Goal: Task Accomplishment & Management: Manage account settings

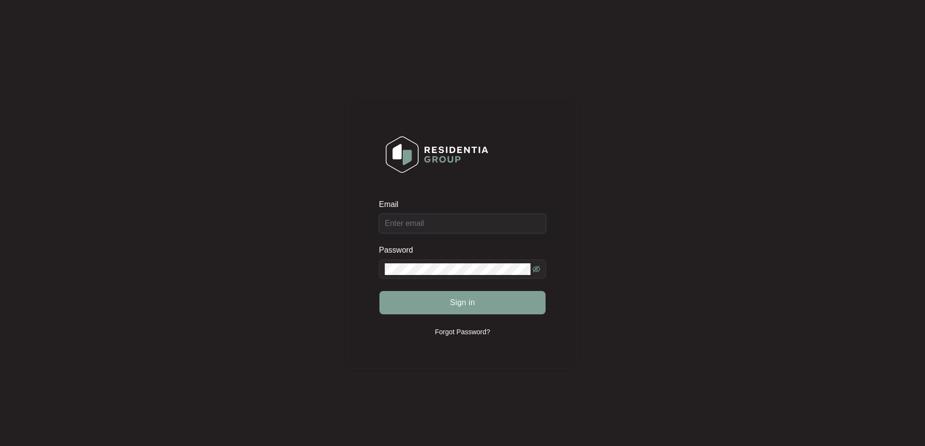
click at [445, 229] on input "Email" at bounding box center [462, 223] width 167 height 19
type input "[EMAIL_ADDRESS][DOMAIN_NAME]"
click at [436, 301] on button "Sign in" at bounding box center [462, 302] width 166 height 23
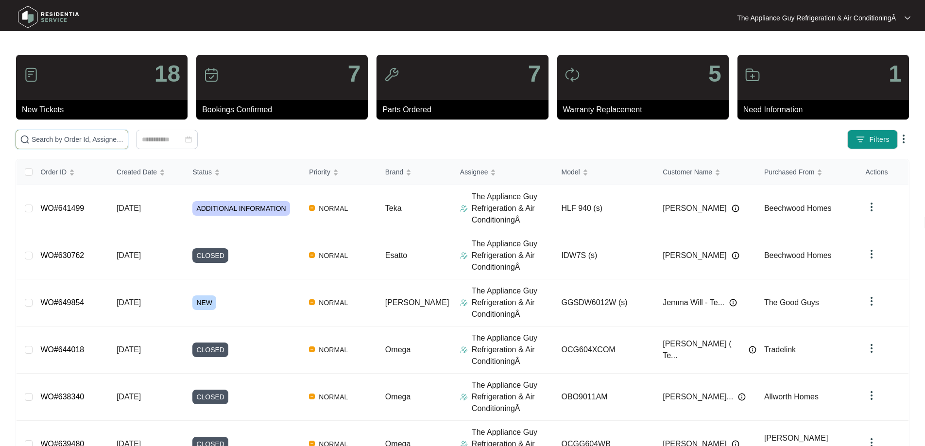
click at [63, 141] on input "text" at bounding box center [78, 139] width 92 height 11
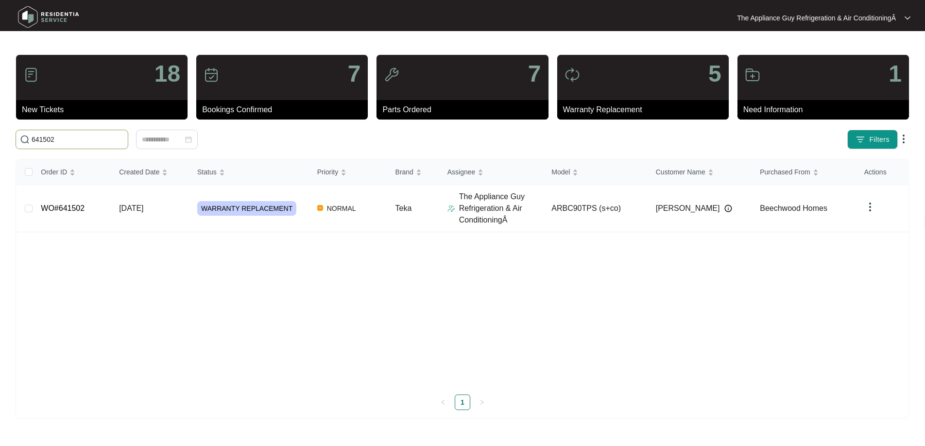
type input "641502"
click at [167, 209] on td "[DATE]" at bounding box center [150, 208] width 78 height 47
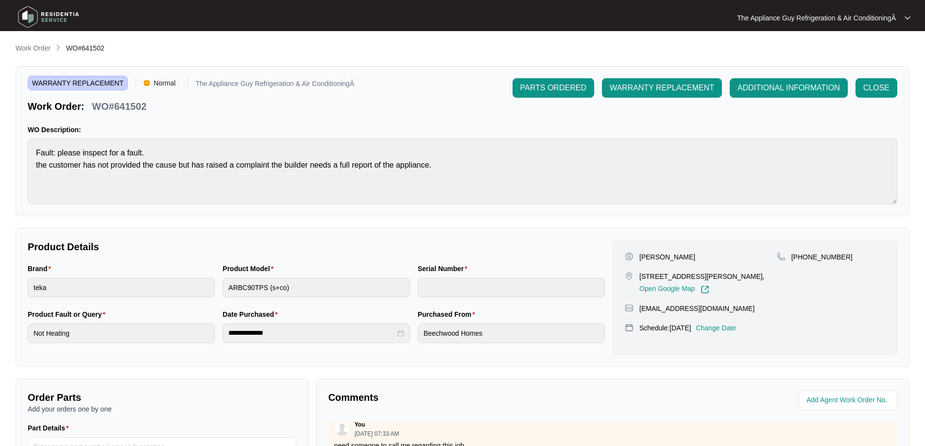
click at [44, 51] on p "Work Order" at bounding box center [33, 48] width 35 height 10
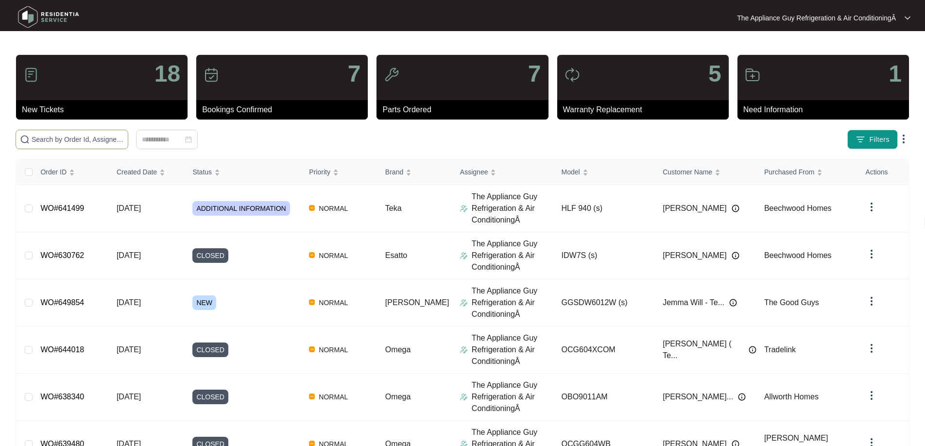
click at [104, 143] on input "text" at bounding box center [78, 139] width 92 height 11
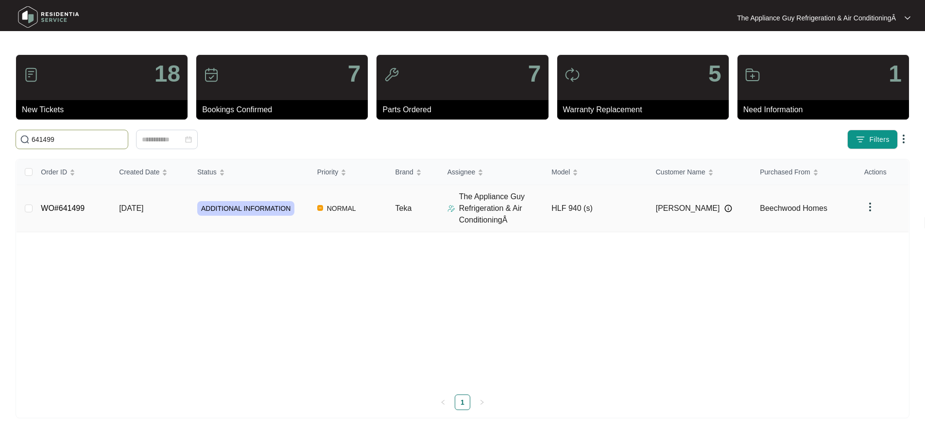
type input "641499"
click at [141, 204] on span "[DATE]" at bounding box center [131, 208] width 24 height 8
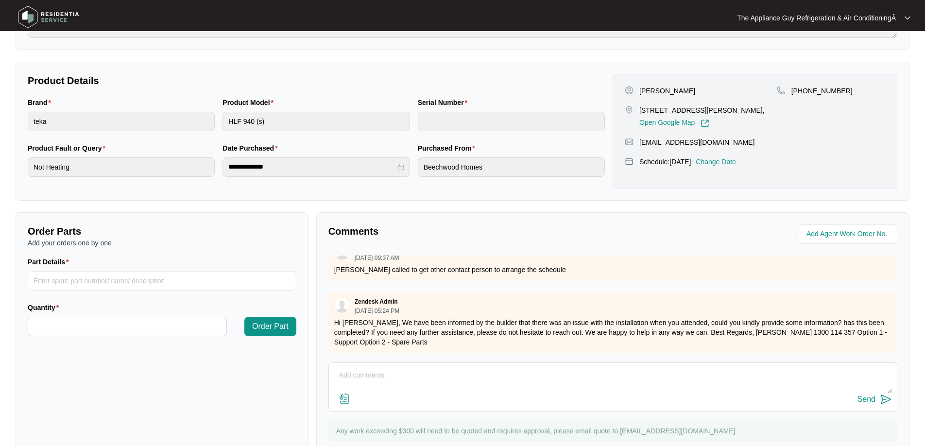
scroll to position [198, 0]
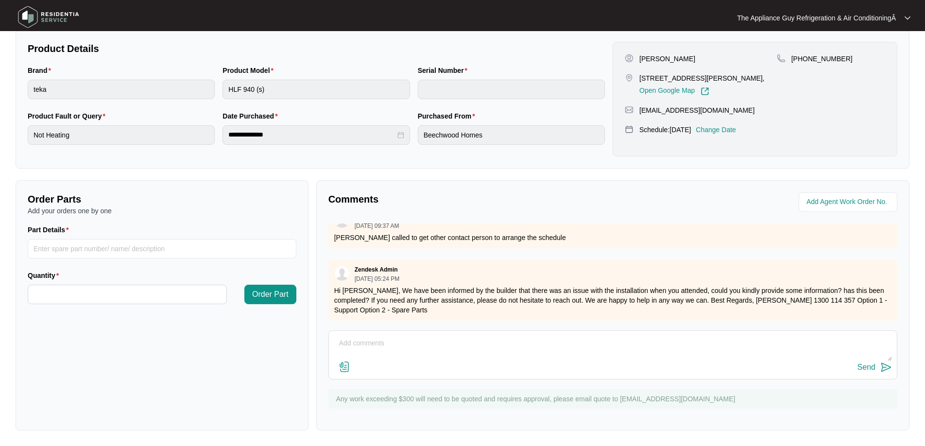
click at [341, 347] on textarea at bounding box center [613, 348] width 558 height 25
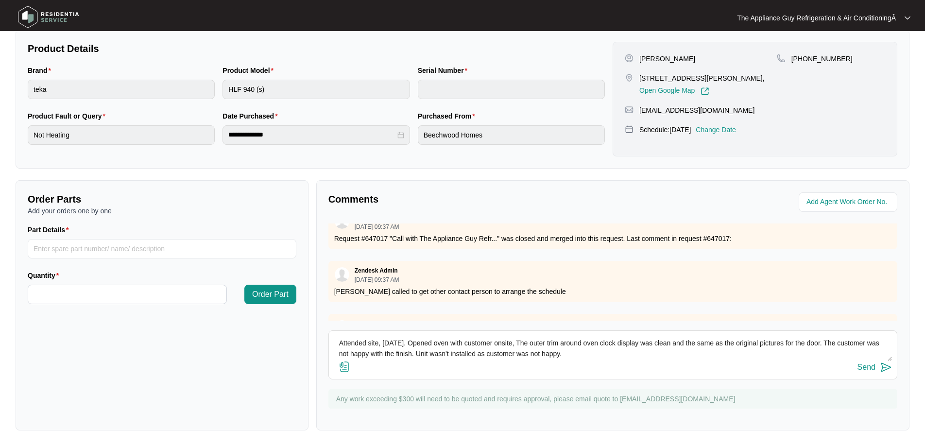
type textarea "Attended site, [DATE]. Opened oven with customer onsite, The outer trim around …"
click at [862, 366] on div "Send" at bounding box center [866, 367] width 18 height 9
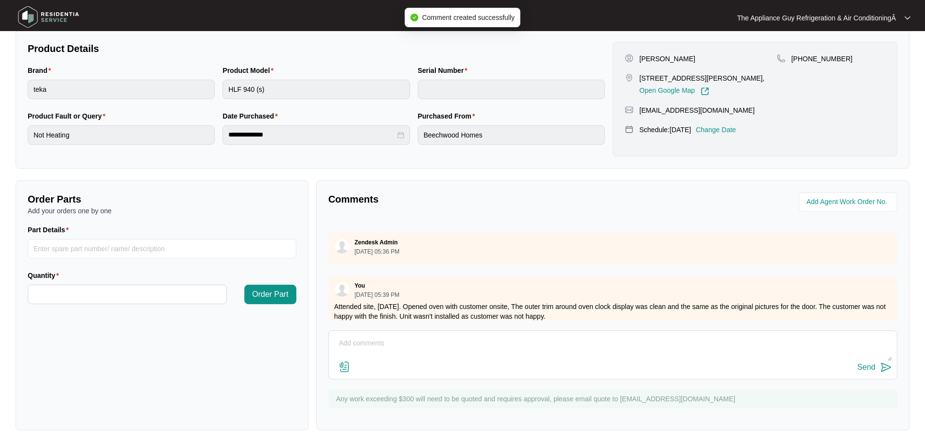
scroll to position [588, 0]
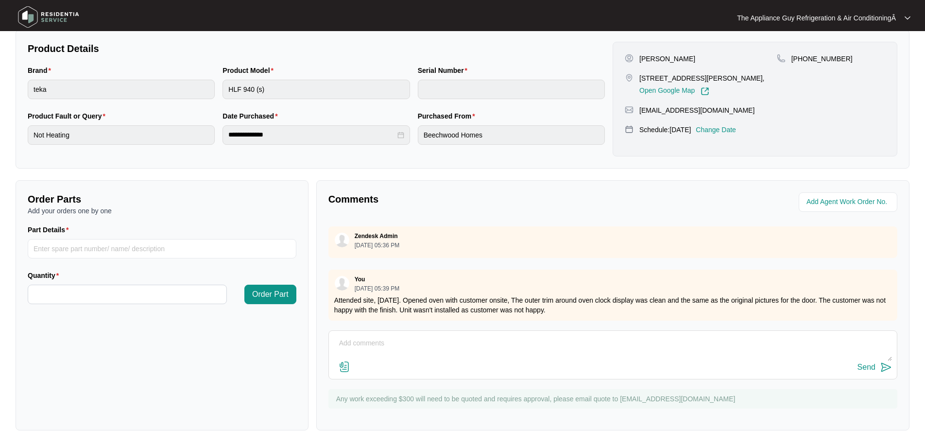
click at [700, 303] on p "Attended site, [DATE]. Opened oven with customer onsite, The outer trim around …" at bounding box center [612, 304] width 557 height 19
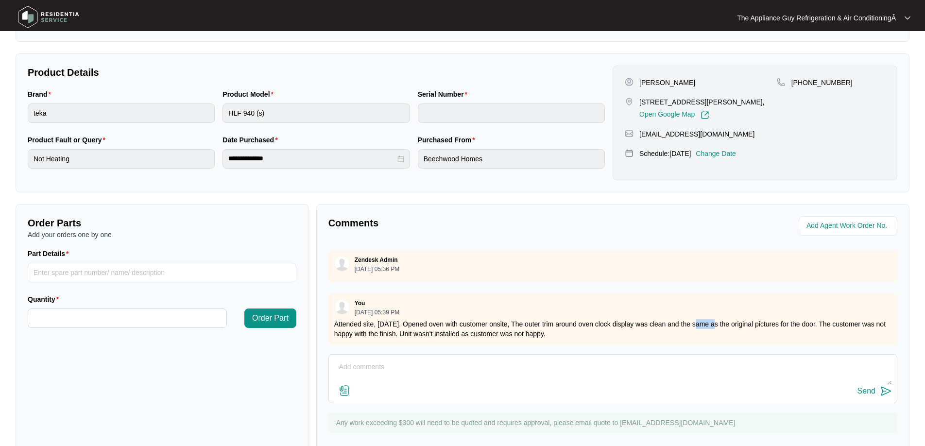
scroll to position [0, 0]
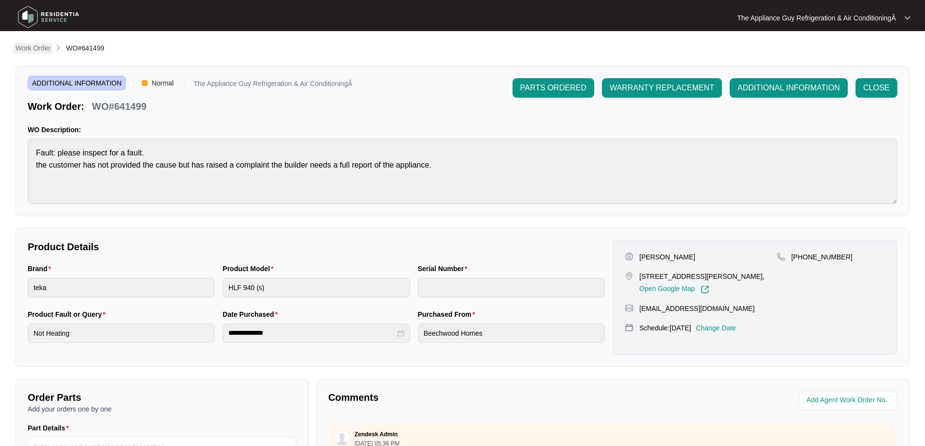
click at [37, 46] on p "Work Order" at bounding box center [33, 48] width 35 height 10
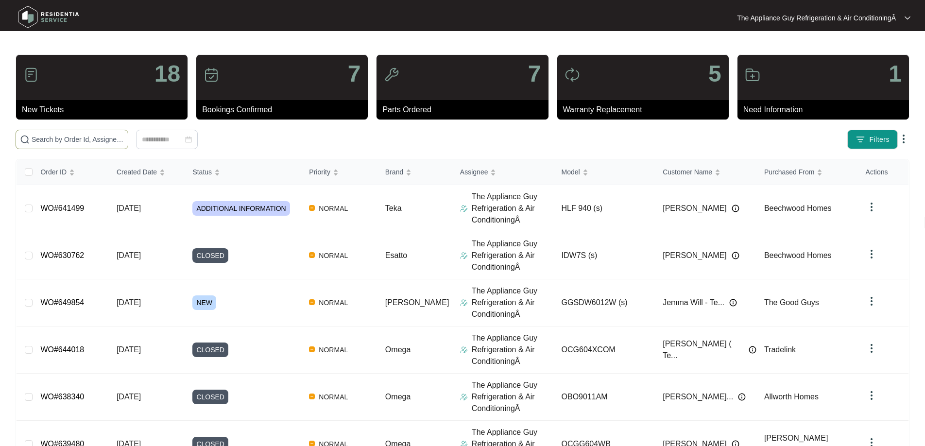
click at [116, 147] on span at bounding box center [72, 139] width 113 height 19
click at [110, 141] on input "text" at bounding box center [78, 139] width 92 height 11
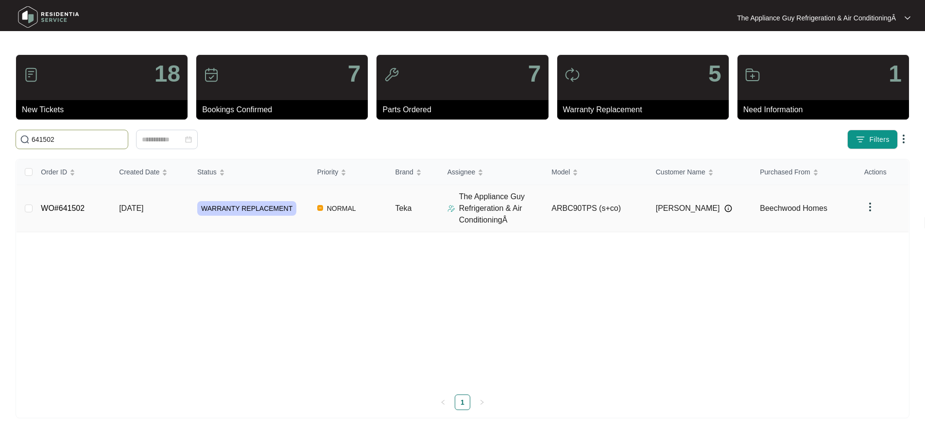
type input "641502"
click at [143, 212] on span "[DATE]" at bounding box center [131, 208] width 24 height 8
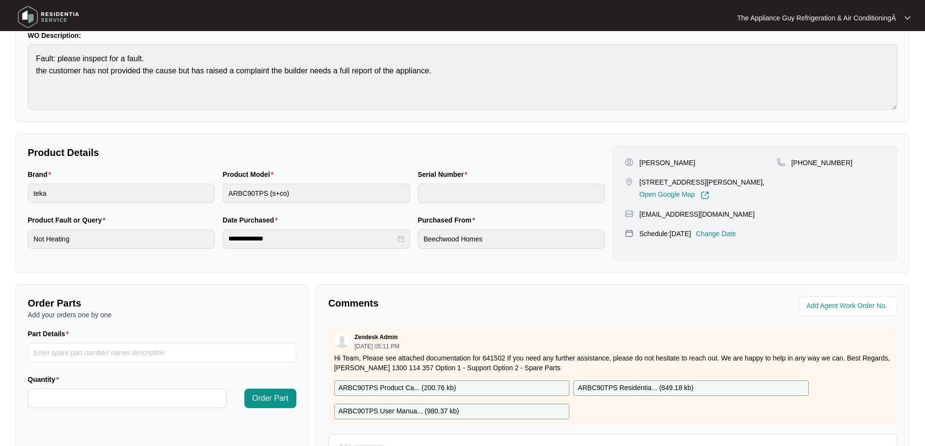
scroll to position [198, 0]
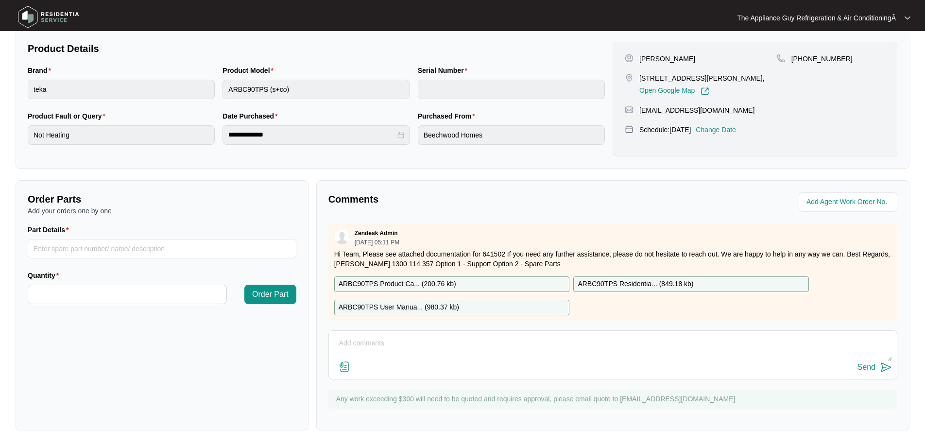
click at [353, 337] on textarea at bounding box center [613, 348] width 558 height 25
click at [698, 346] on textarea "Attended site [DATE] 2nd. Opened rangehood onsite with customer. Rangehood had …" at bounding box center [613, 348] width 558 height 25
click at [375, 354] on textarea "Attended site [DATE] 2nd. Opened rangehood onsite with customer. Rangehood had …" at bounding box center [613, 348] width 558 height 25
click at [256, 383] on div "Order Parts Add your orders one by one Part Details Quantity Order Part" at bounding box center [162, 305] width 293 height 250
click at [401, 357] on textarea "Attended site [DATE] 2nd. Opened rangehood onsite with customer. Rangehood had …" at bounding box center [613, 348] width 558 height 25
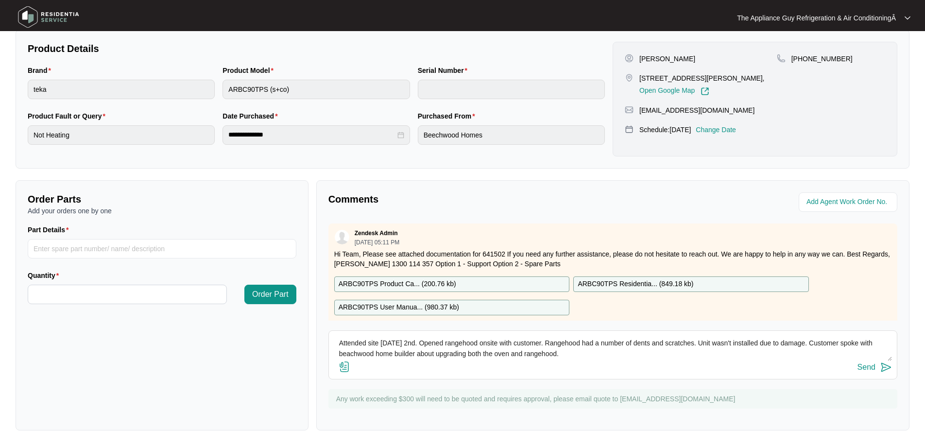
type textarea "Attended site [DATE] 2nd. Opened rangehood onsite with customer. Rangehood had …"
click at [867, 370] on div "Send" at bounding box center [866, 367] width 18 height 9
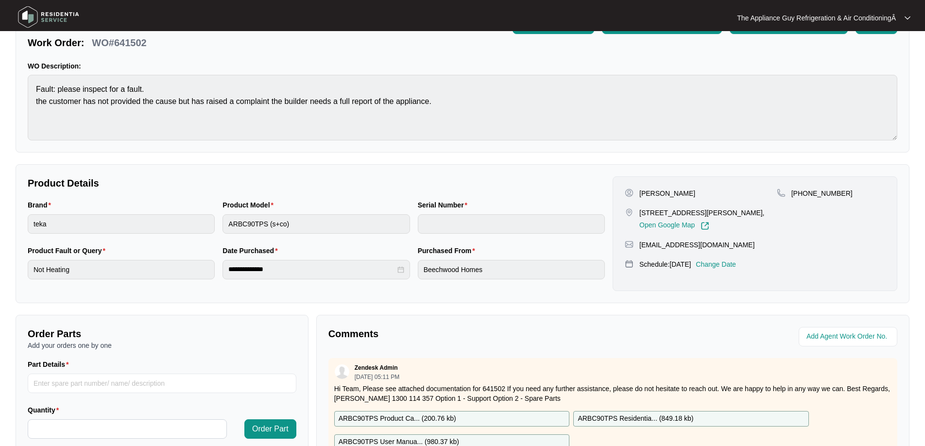
scroll to position [0, 0]
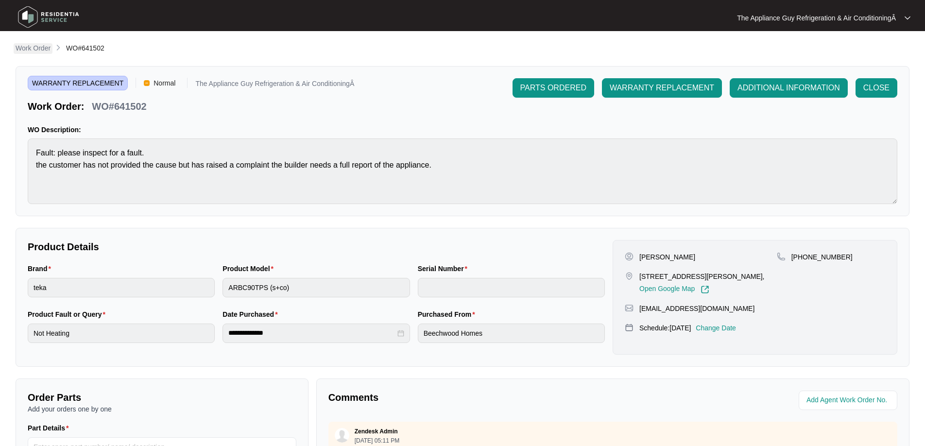
click at [26, 44] on p "Work Order" at bounding box center [33, 48] width 35 height 10
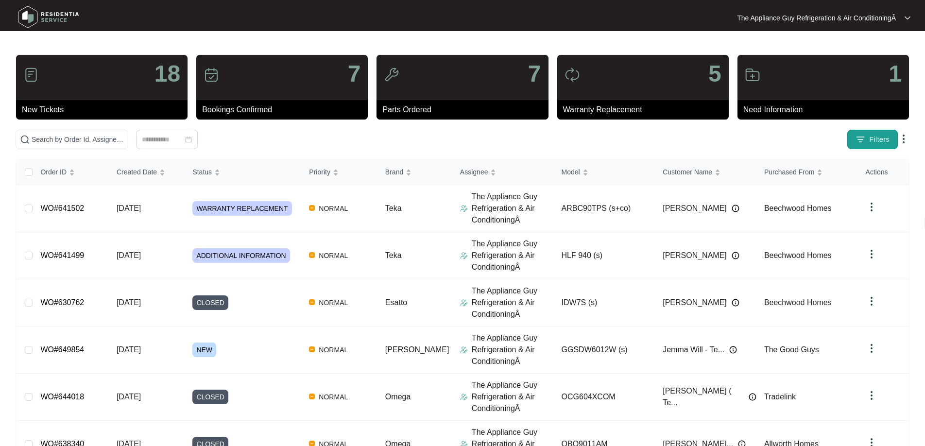
click at [875, 140] on span "Filters" at bounding box center [879, 140] width 20 height 10
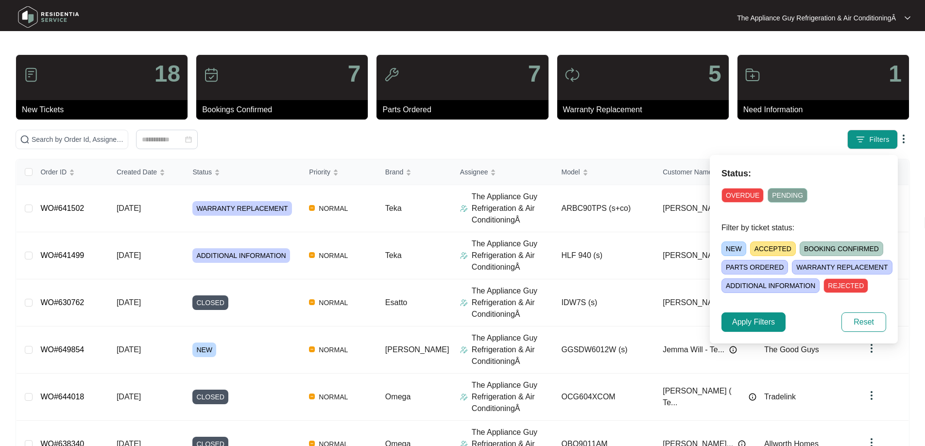
click at [733, 247] on span "NEW" at bounding box center [733, 248] width 25 height 15
drag, startPoint x: 763, startPoint y: 320, endPoint x: 761, endPoint y: 312, distance: 7.8
click at [763, 318] on span "Apply Filters" at bounding box center [753, 322] width 43 height 12
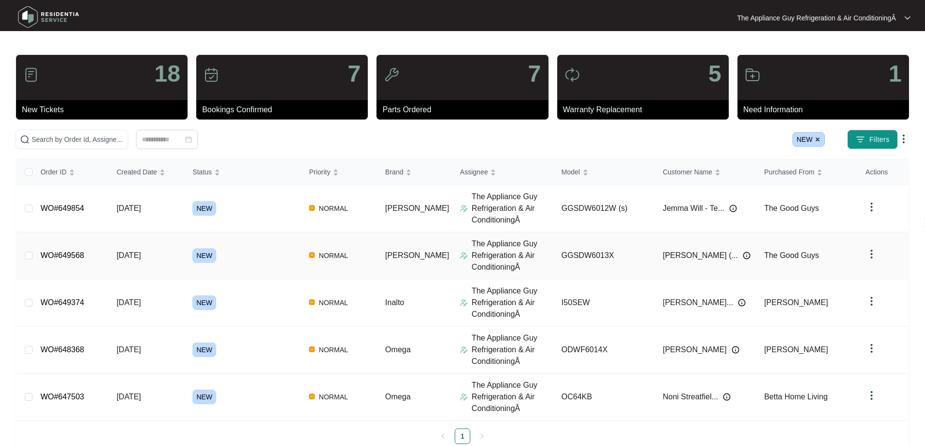
scroll to position [22, 0]
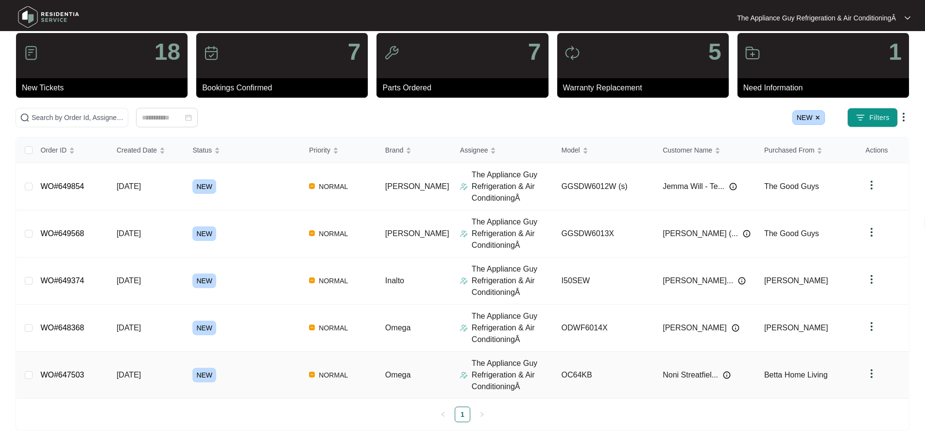
click at [132, 374] on span "[DATE]" at bounding box center [129, 375] width 24 height 8
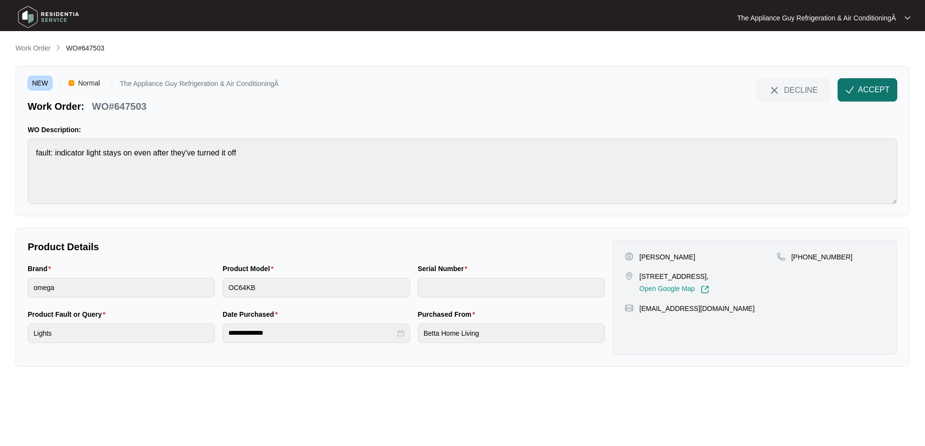
click at [858, 80] on button "ACCEPT" at bounding box center [867, 89] width 60 height 23
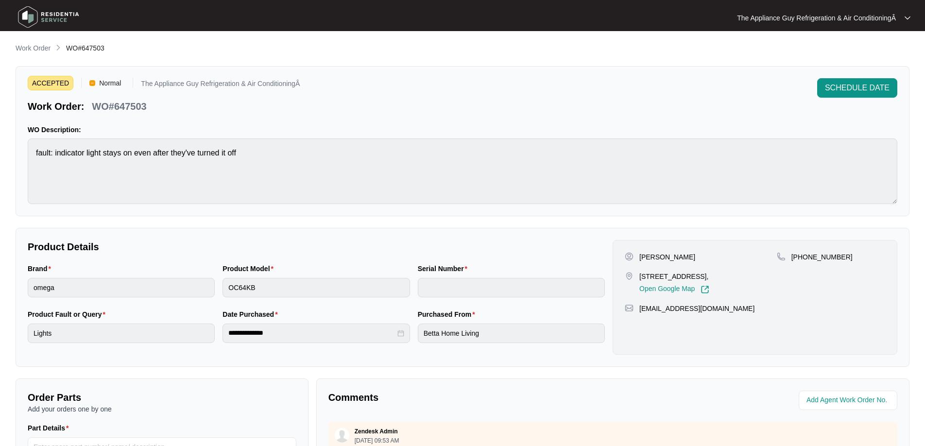
drag, startPoint x: 639, startPoint y: 274, endPoint x: 756, endPoint y: 275, distance: 116.6
click at [709, 275] on p "[STREET_ADDRESS]," at bounding box center [674, 276] width 70 height 10
copy p "[STREET_ADDRESS]"
click at [884, 87] on span "SCHEDULE DATE" at bounding box center [857, 88] width 65 height 12
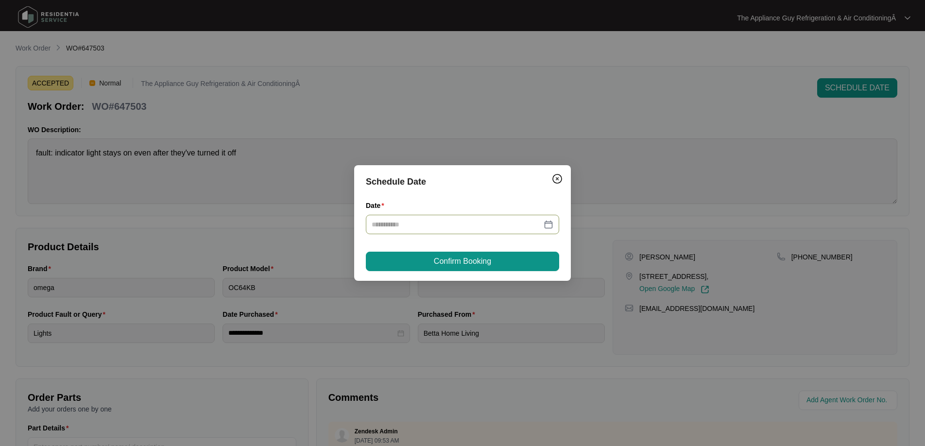
click at [545, 223] on div at bounding box center [463, 224] width 182 height 11
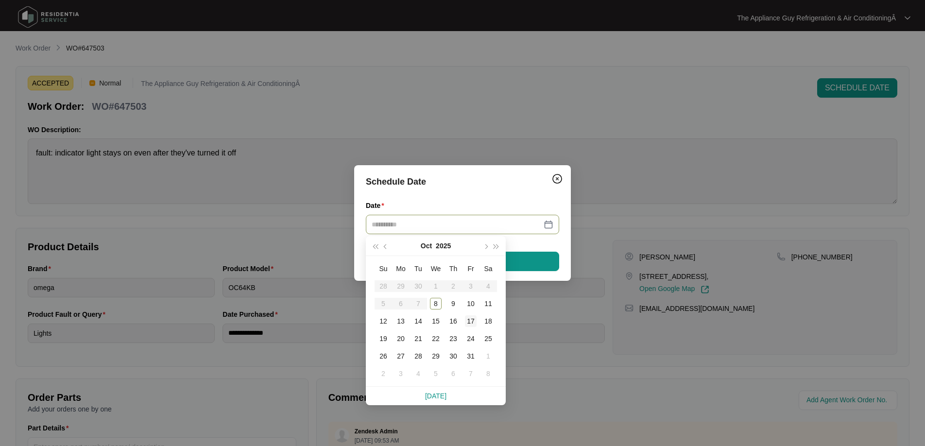
type input "**********"
click at [473, 320] on div "17" at bounding box center [471, 321] width 12 height 12
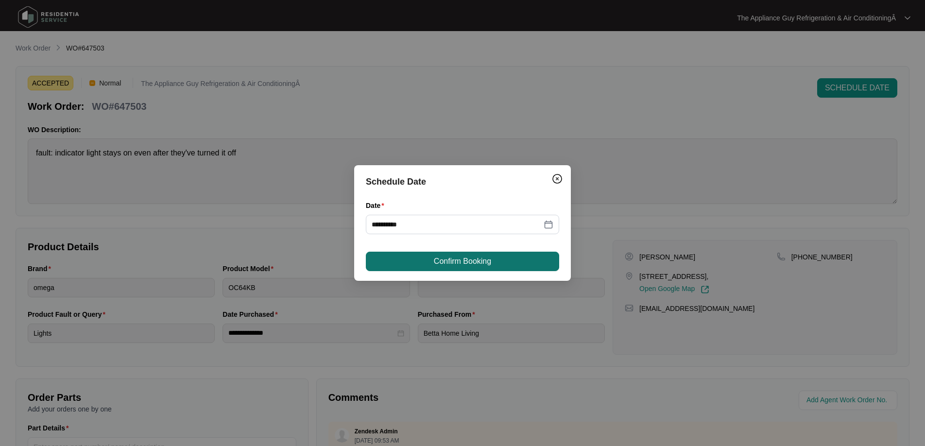
click at [458, 262] on span "Confirm Booking" at bounding box center [462, 261] width 57 height 12
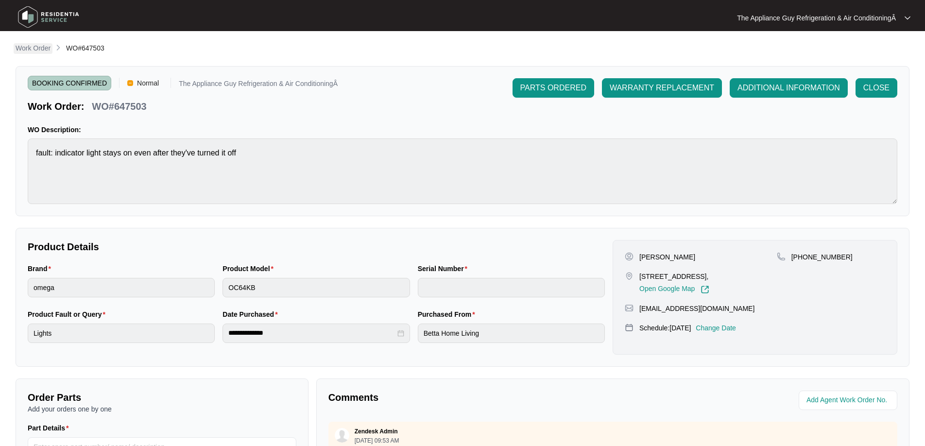
click at [38, 51] on p "Work Order" at bounding box center [33, 48] width 35 height 10
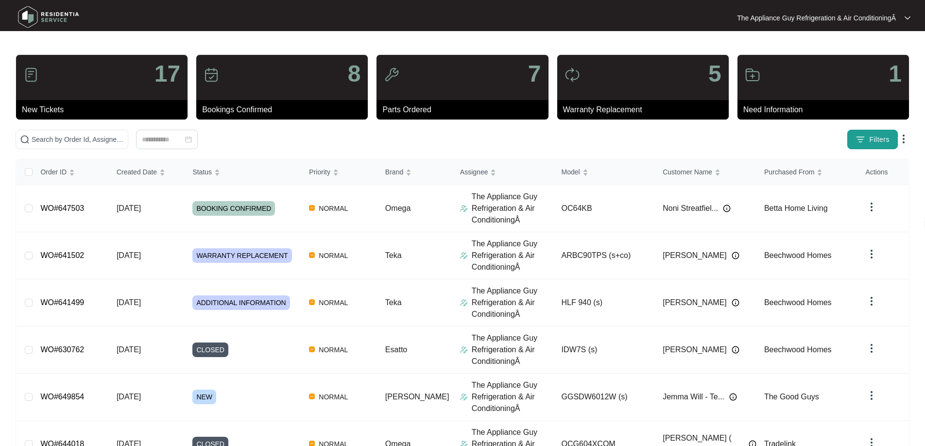
click at [877, 143] on span "Filters" at bounding box center [879, 140] width 20 height 10
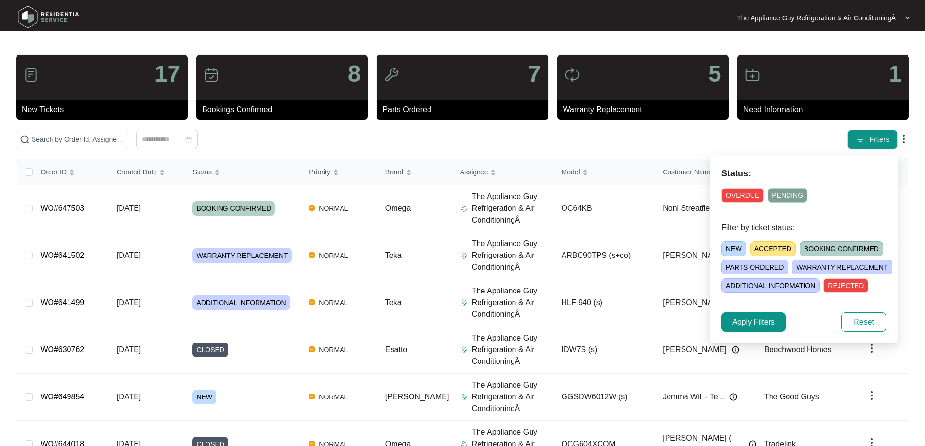
click at [733, 244] on span "NEW" at bounding box center [733, 248] width 25 height 15
drag, startPoint x: 762, startPoint y: 322, endPoint x: 749, endPoint y: 320, distance: 13.8
click at [760, 322] on span "Apply Filters" at bounding box center [753, 322] width 43 height 12
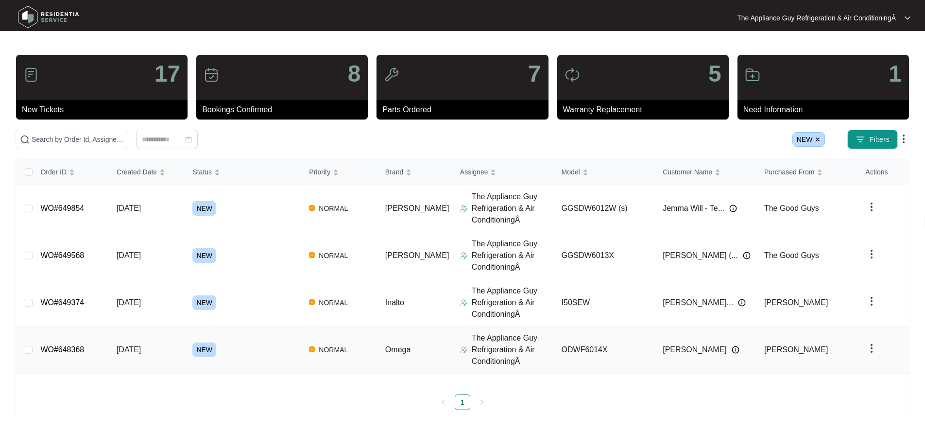
click at [128, 346] on span "[DATE]" at bounding box center [129, 349] width 24 height 8
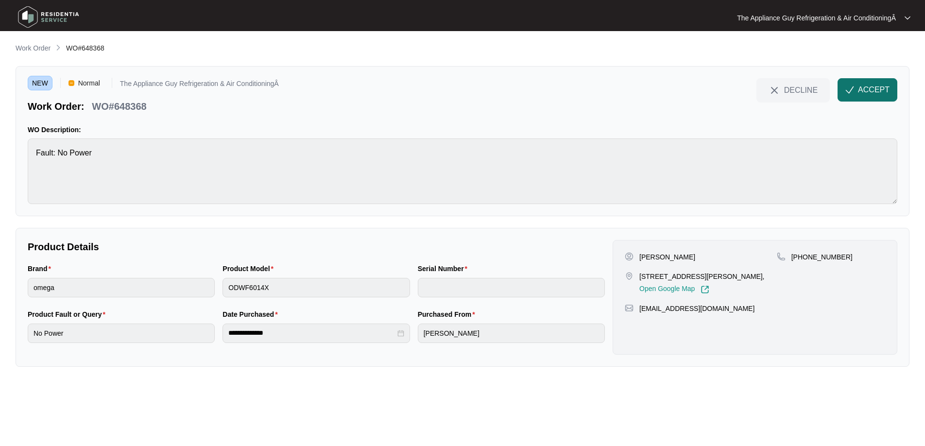
click at [845, 84] on button "ACCEPT" at bounding box center [867, 89] width 60 height 23
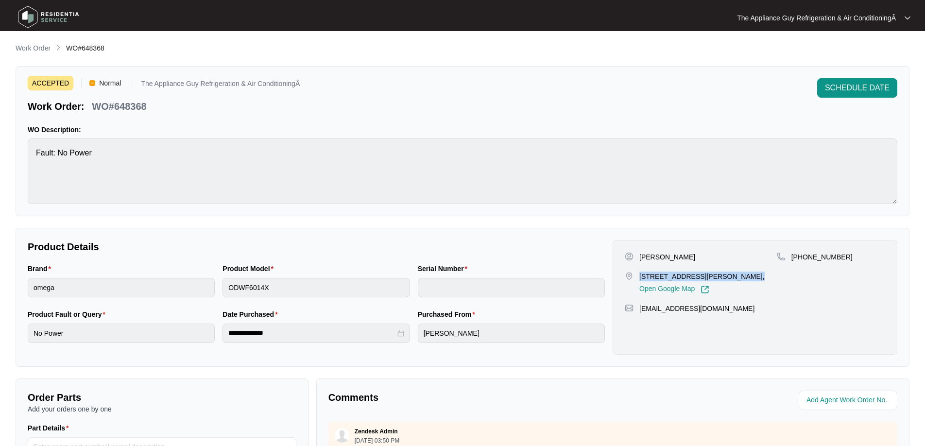
drag, startPoint x: 639, startPoint y: 275, endPoint x: 736, endPoint y: 273, distance: 97.1
click at [737, 273] on p "[STREET_ADDRESS][PERSON_NAME]," at bounding box center [701, 276] width 125 height 10
copy p "[STREET_ADDRESS][PERSON_NAME]"
click at [858, 95] on button "SCHEDULE DATE" at bounding box center [857, 87] width 80 height 19
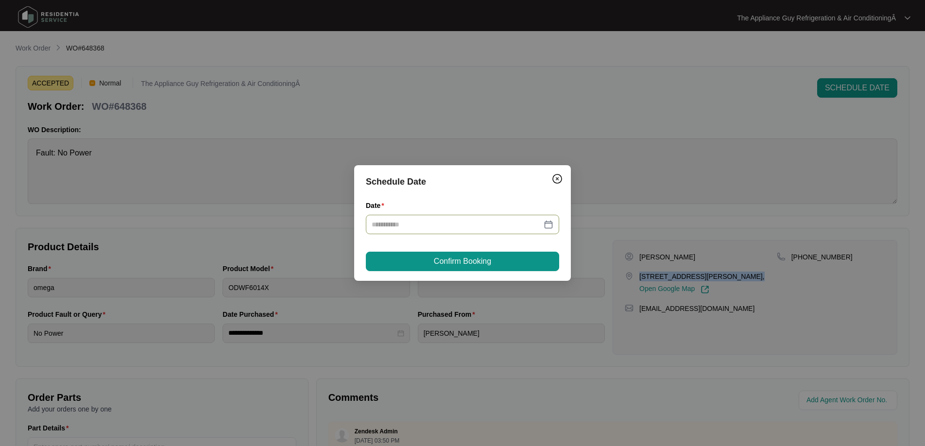
drag, startPoint x: 547, startPoint y: 224, endPoint x: 541, endPoint y: 217, distance: 9.6
click at [547, 224] on div at bounding box center [463, 224] width 182 height 11
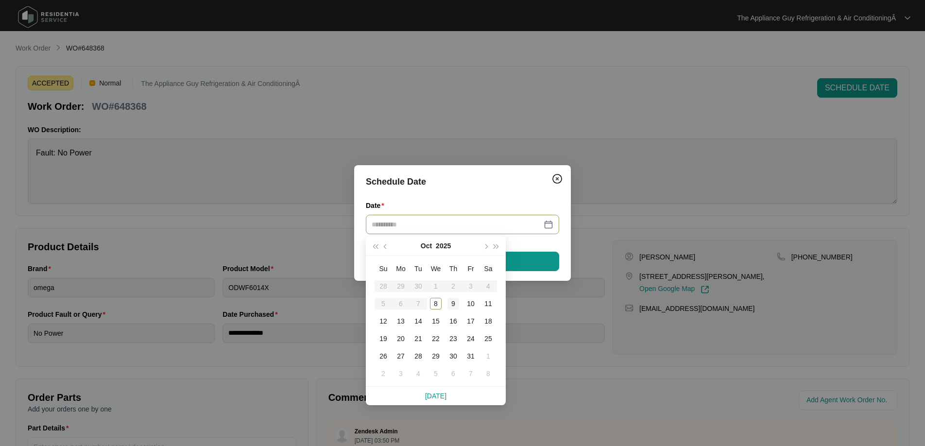
type input "**********"
click at [459, 303] on td "9" at bounding box center [452, 303] width 17 height 17
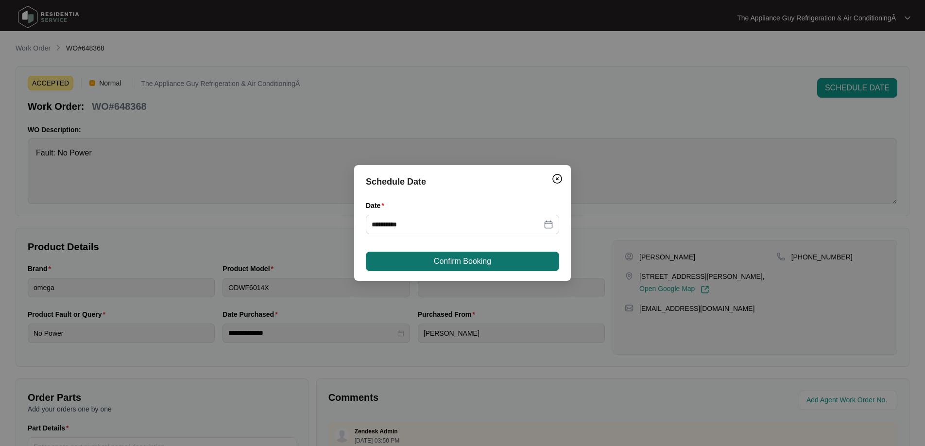
click at [447, 254] on button "Confirm Booking" at bounding box center [462, 261] width 193 height 19
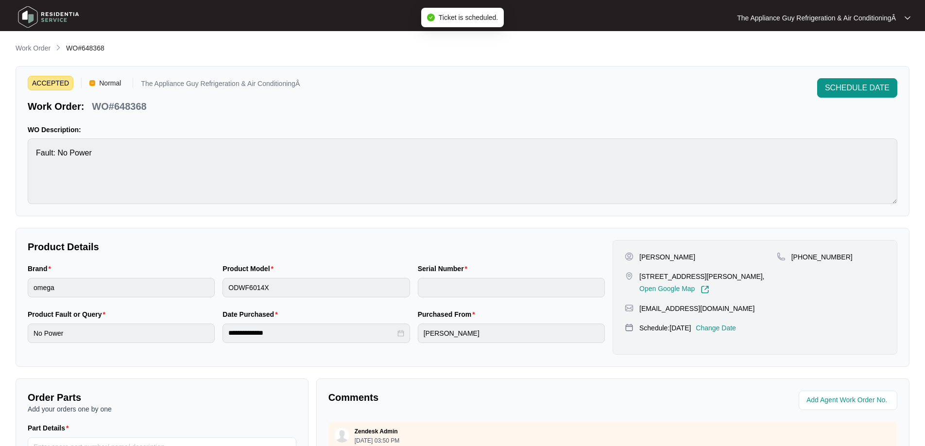
click at [37, 50] on div "**********" at bounding box center [463, 336] width 894 height 586
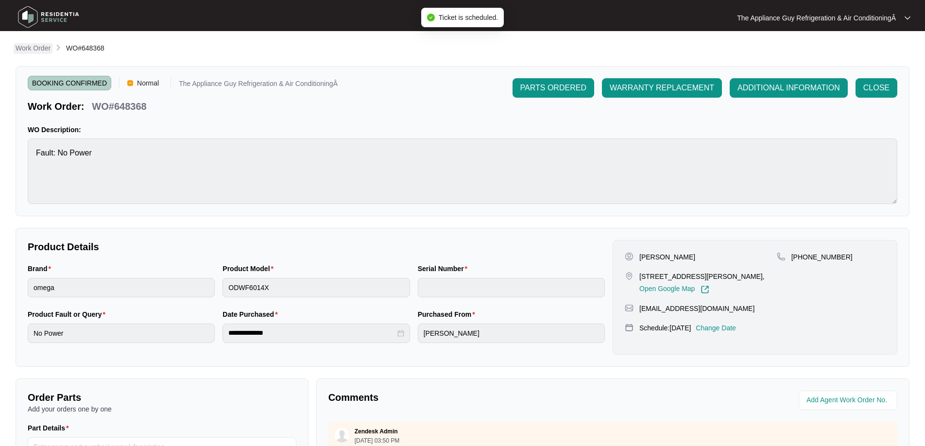
click at [42, 52] on p "Work Order" at bounding box center [33, 48] width 35 height 10
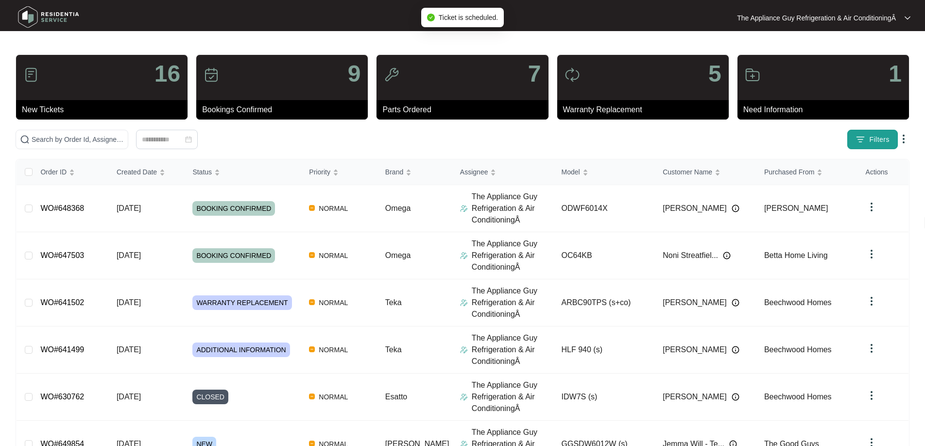
drag, startPoint x: 872, startPoint y: 133, endPoint x: 862, endPoint y: 142, distance: 12.7
click at [872, 133] on button "Filters" at bounding box center [872, 139] width 51 height 19
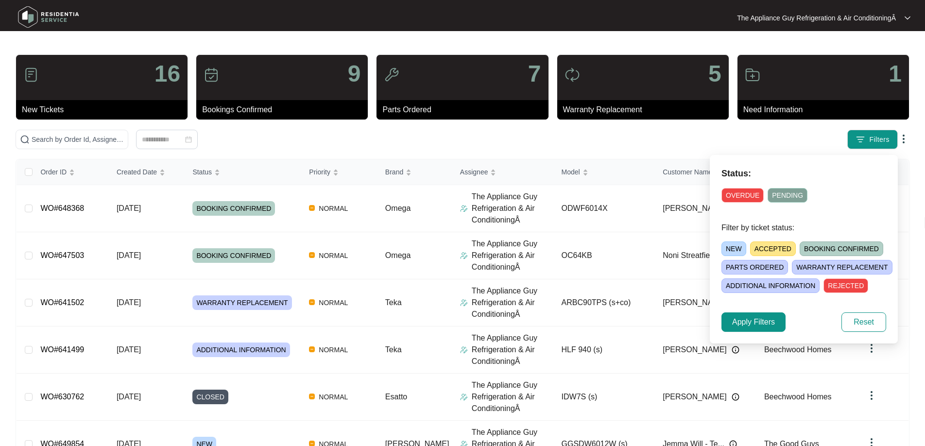
drag, startPoint x: 732, startPoint y: 249, endPoint x: 736, endPoint y: 281, distance: 32.3
click at [732, 249] on span "NEW" at bounding box center [733, 248] width 25 height 15
click at [746, 325] on span "Apply Filters" at bounding box center [753, 322] width 43 height 12
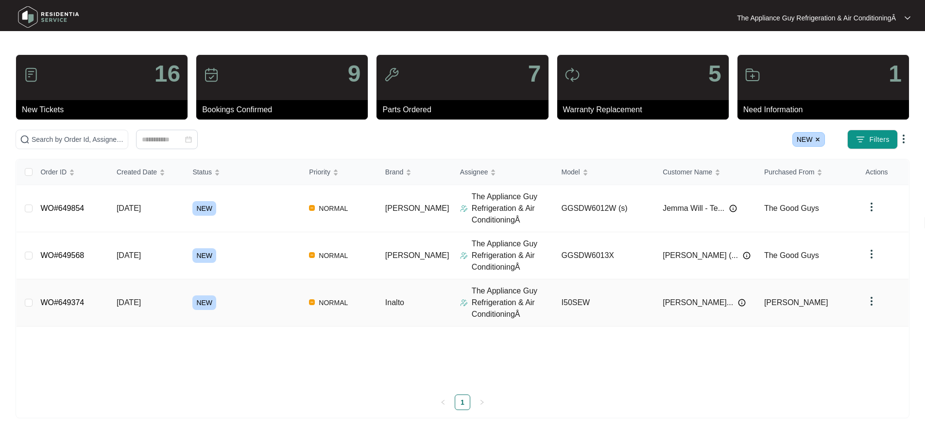
click at [173, 304] on td "[DATE]" at bounding box center [147, 302] width 76 height 47
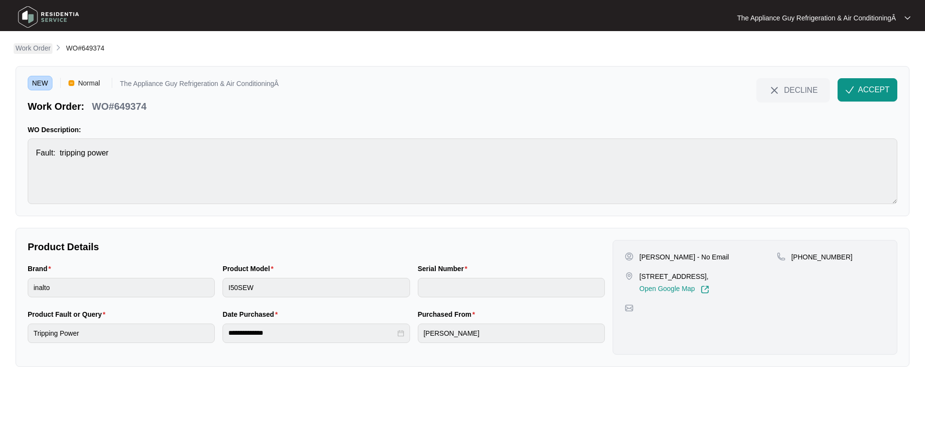
click at [46, 51] on p "Work Order" at bounding box center [33, 48] width 35 height 10
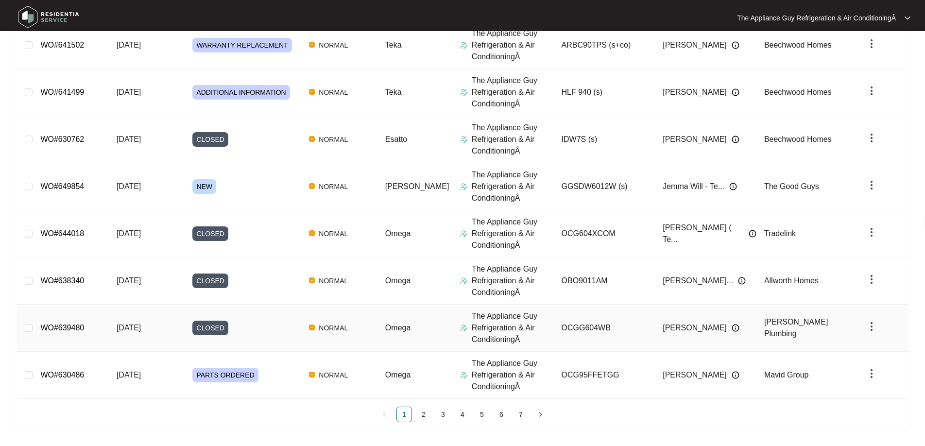
scroll to position [254, 0]
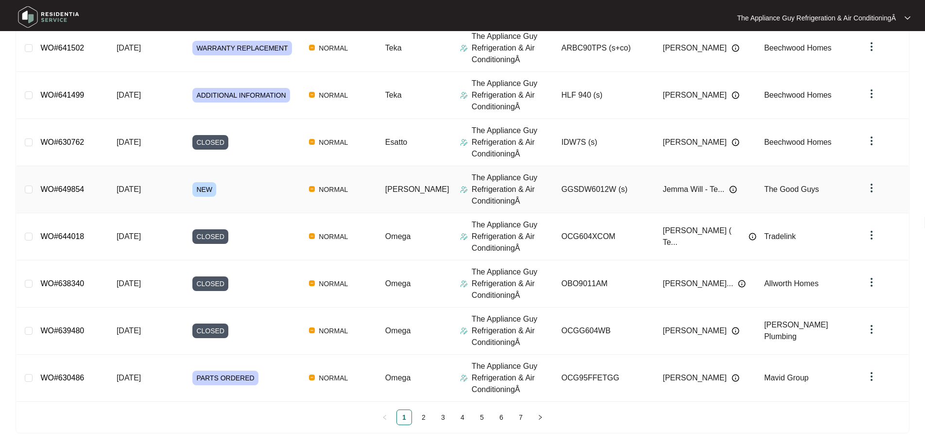
click at [194, 196] on td "NEW" at bounding box center [243, 189] width 117 height 47
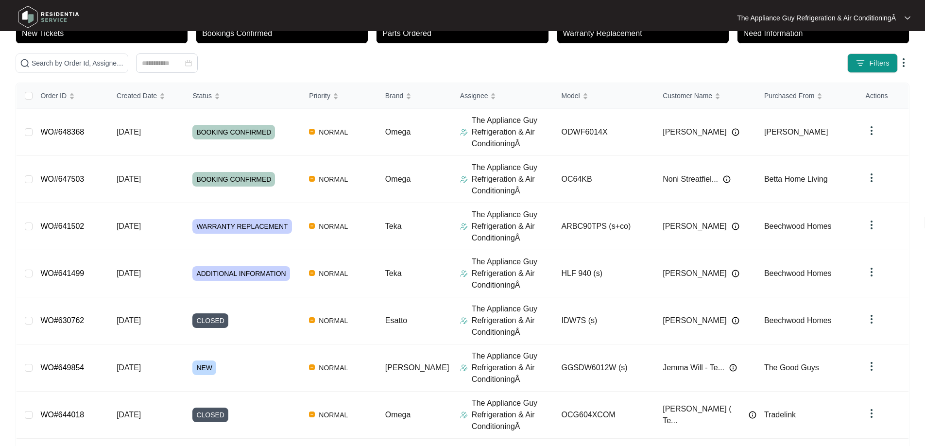
scroll to position [85, 0]
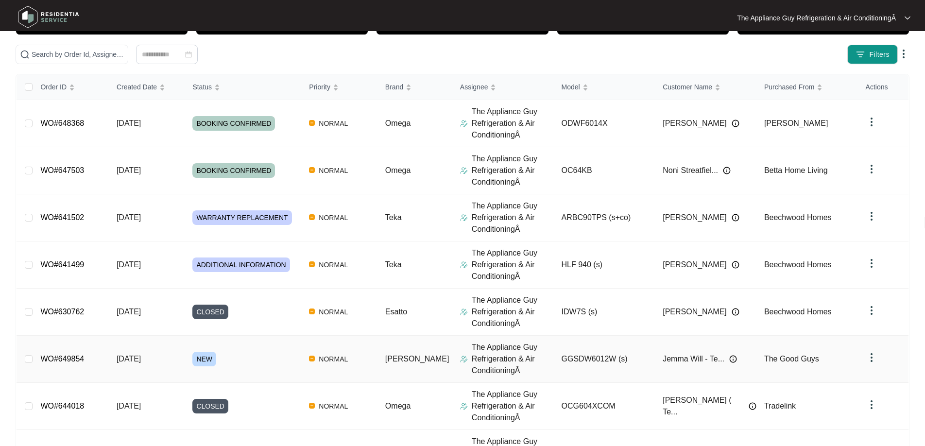
click at [161, 358] on td "[DATE]" at bounding box center [147, 359] width 76 height 47
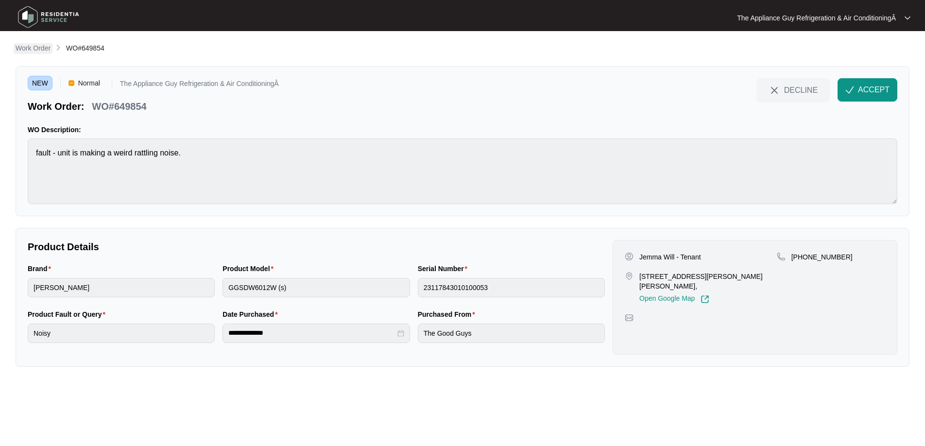
click at [40, 50] on p "Work Order" at bounding box center [33, 48] width 35 height 10
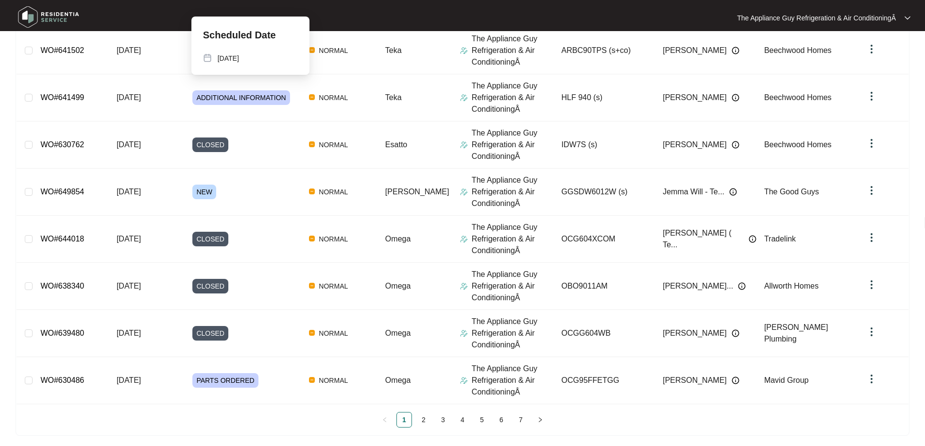
scroll to position [257, 0]
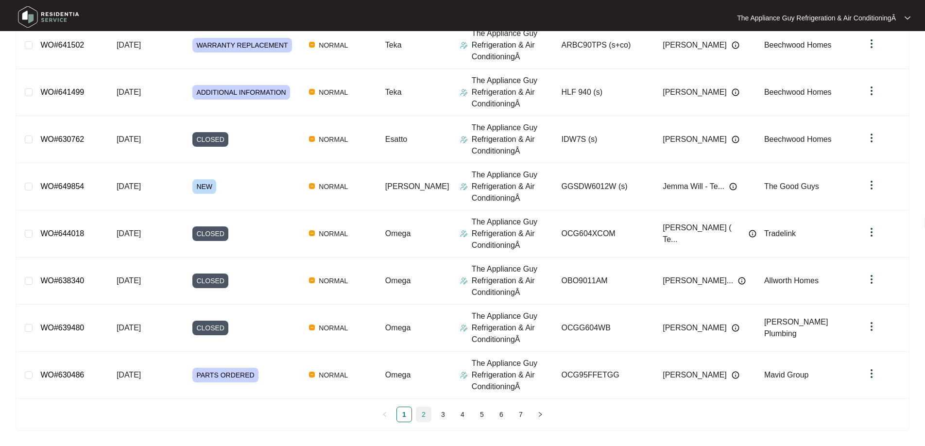
click at [425, 415] on link "2" at bounding box center [423, 414] width 15 height 15
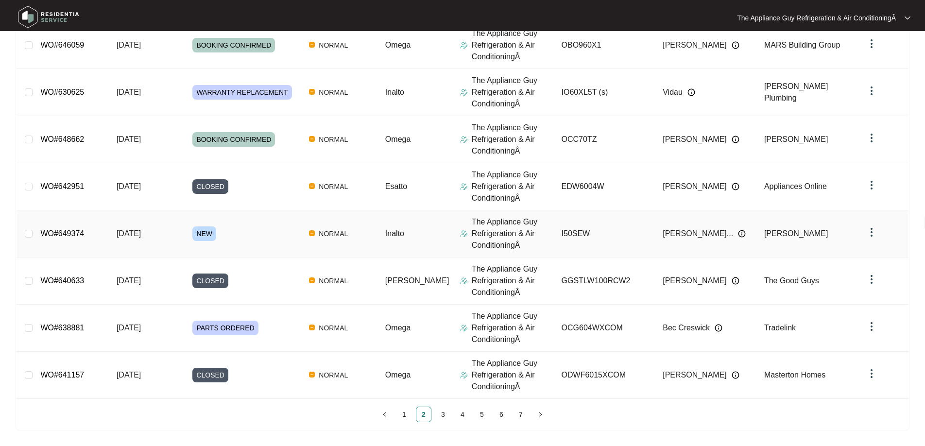
click at [212, 234] on span "NEW" at bounding box center [204, 233] width 24 height 15
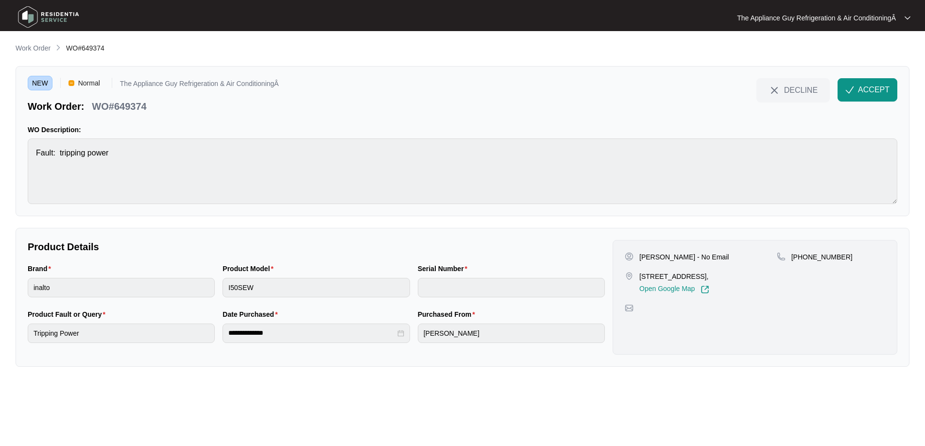
drag, startPoint x: 639, startPoint y: 276, endPoint x: 744, endPoint y: 289, distance: 105.7
click at [709, 274] on p "[STREET_ADDRESS]," at bounding box center [674, 276] width 70 height 10
copy p "[STREET_ADDRESS]"
click at [67, 46] on span "WO#649374" at bounding box center [85, 48] width 38 height 8
drag, startPoint x: 67, startPoint y: 46, endPoint x: 95, endPoint y: 45, distance: 28.2
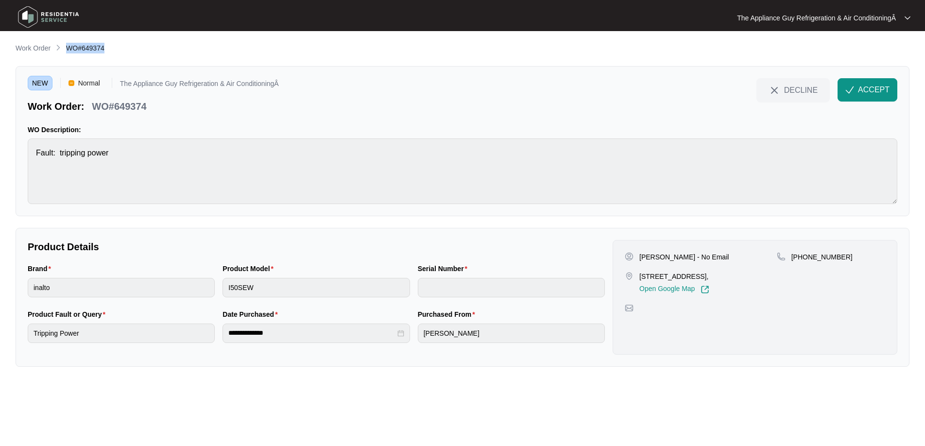
click at [95, 45] on span "WO#649374" at bounding box center [85, 48] width 38 height 8
copy span "WO#649374"
click at [878, 90] on span "ACCEPT" at bounding box center [874, 90] width 32 height 12
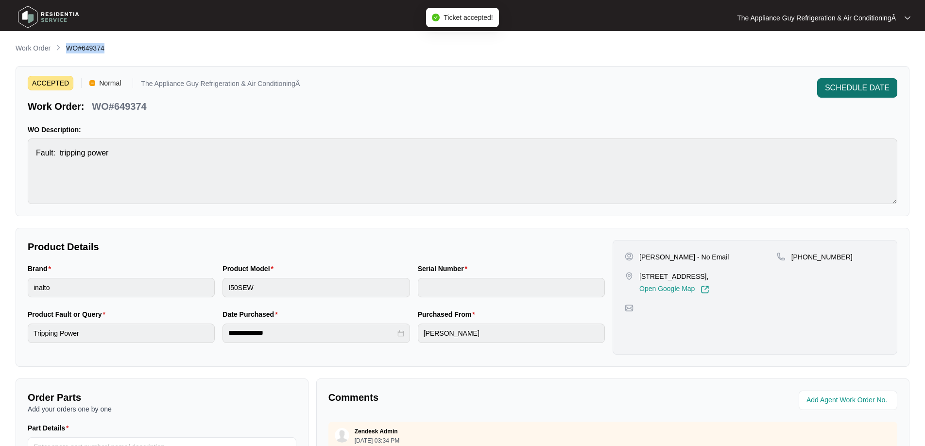
click at [839, 92] on span "SCHEDULE DATE" at bounding box center [857, 88] width 65 height 12
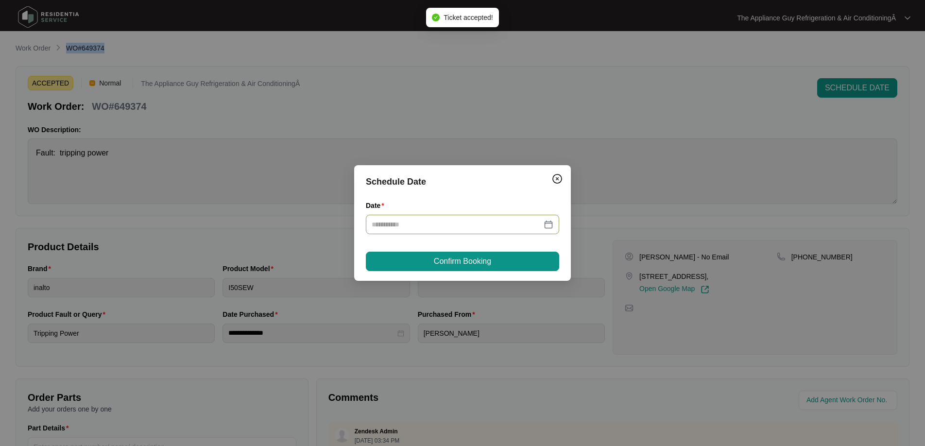
click at [547, 224] on div at bounding box center [463, 224] width 182 height 11
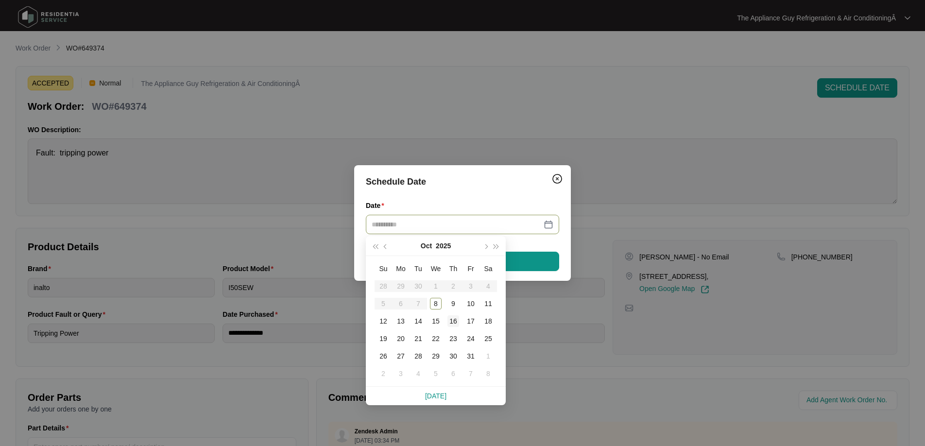
click at [453, 322] on div "16" at bounding box center [453, 321] width 12 height 12
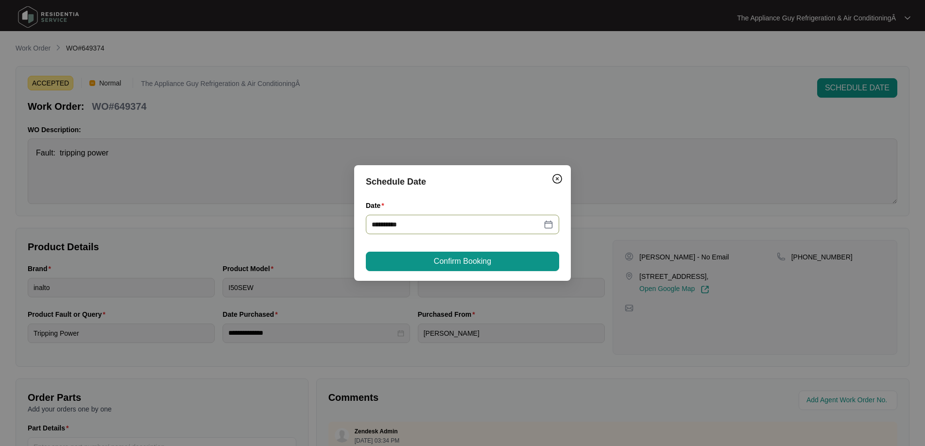
type input "**********"
click at [458, 262] on span "Confirm Booking" at bounding box center [462, 261] width 57 height 12
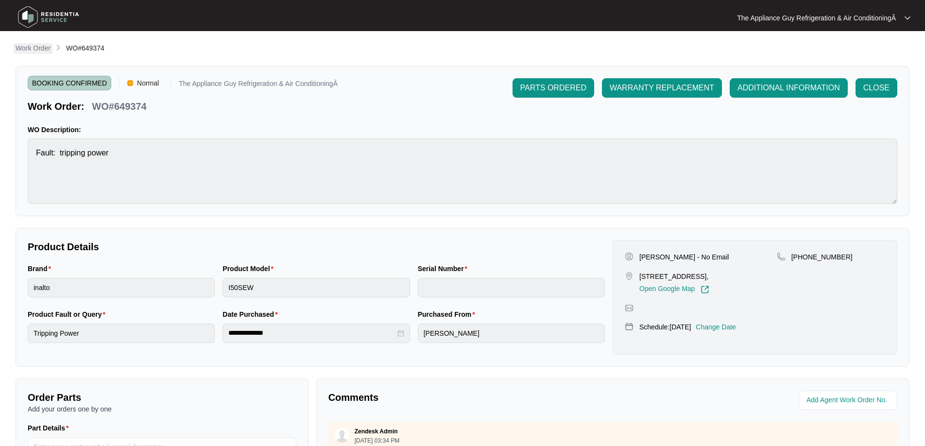
click at [26, 50] on p "Work Order" at bounding box center [33, 48] width 35 height 10
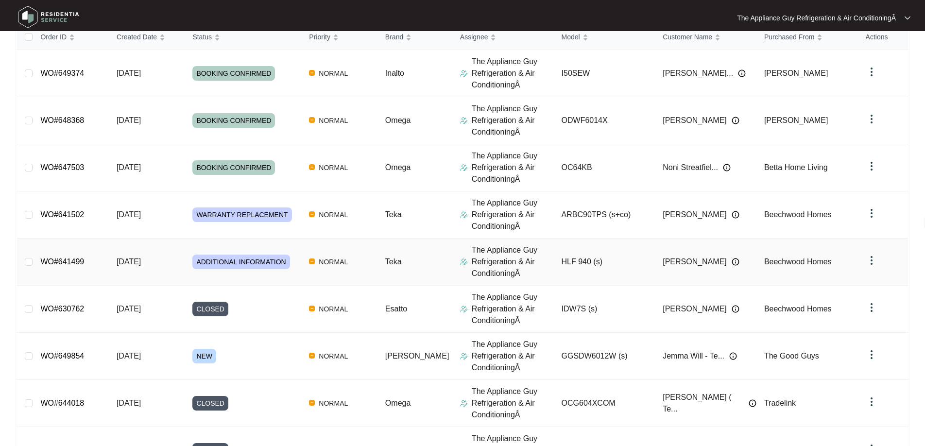
scroll to position [145, 0]
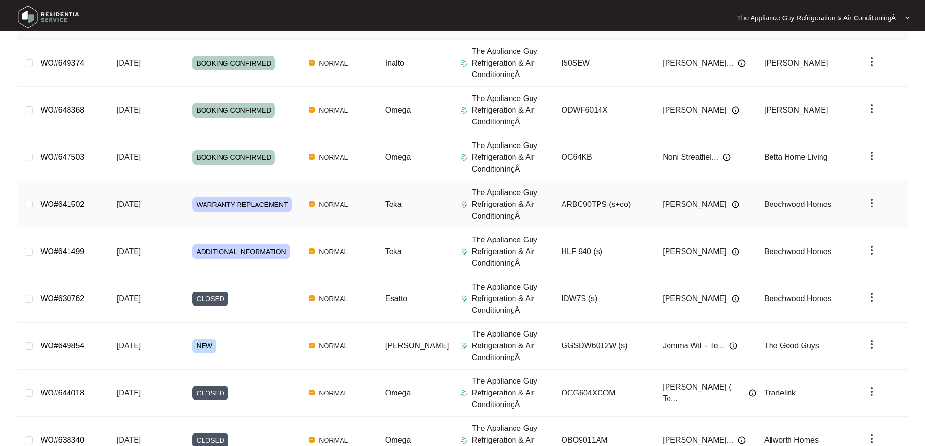
click at [247, 215] on td "WARRANTY REPLACEMENT" at bounding box center [243, 204] width 117 height 47
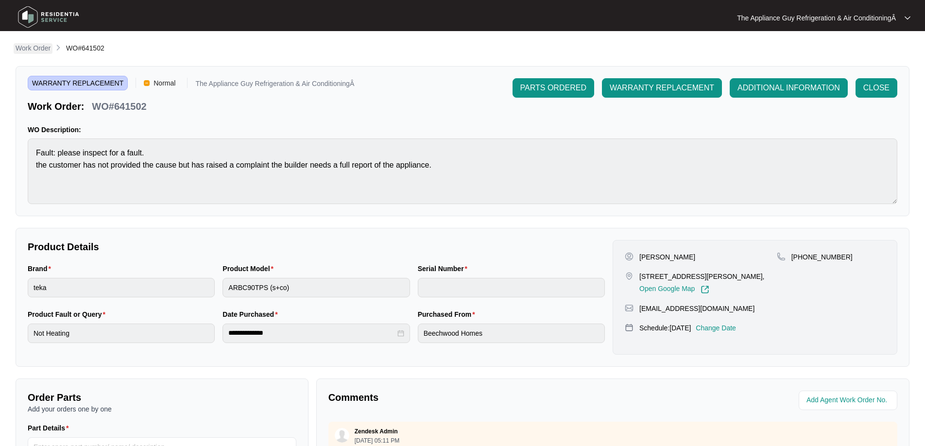
click at [29, 44] on p "Work Order" at bounding box center [33, 48] width 35 height 10
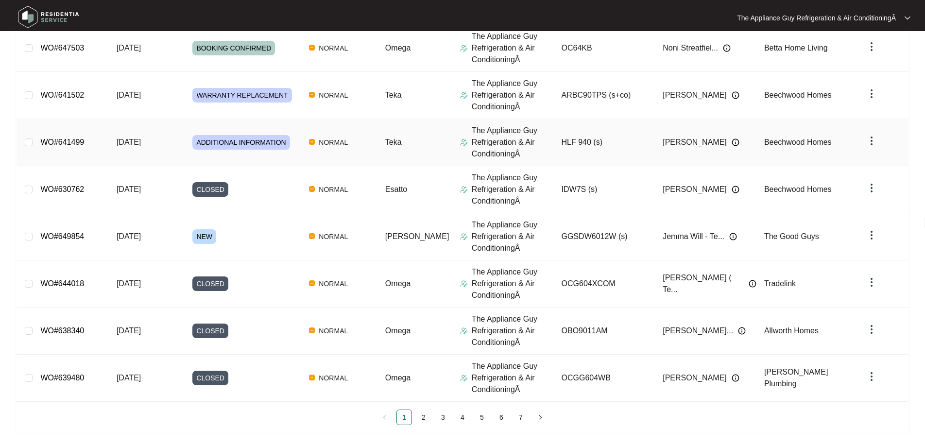
scroll to position [257, 0]
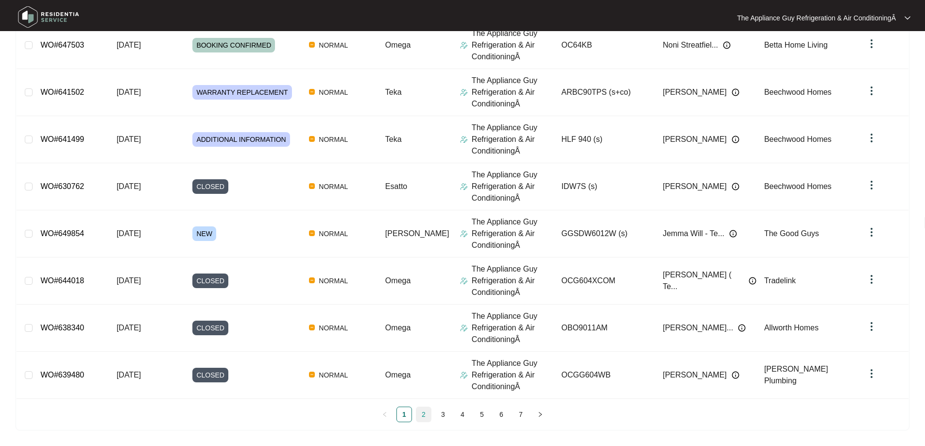
click at [426, 411] on link "2" at bounding box center [423, 414] width 15 height 15
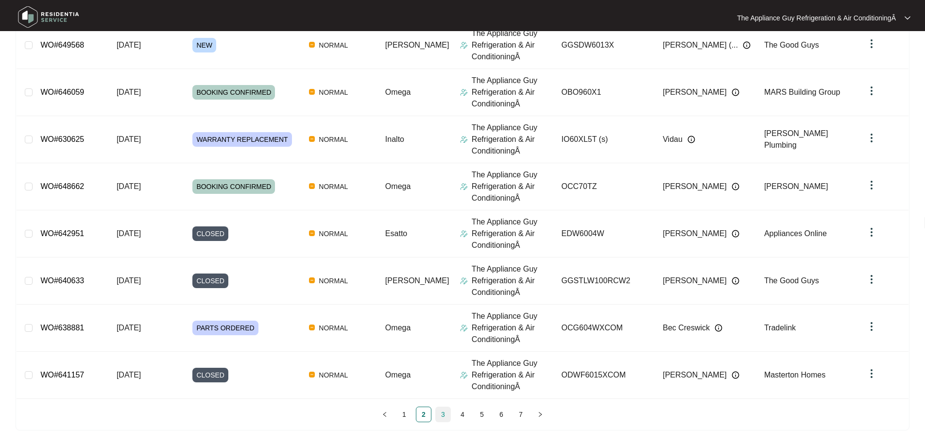
click at [440, 415] on link "3" at bounding box center [443, 414] width 15 height 15
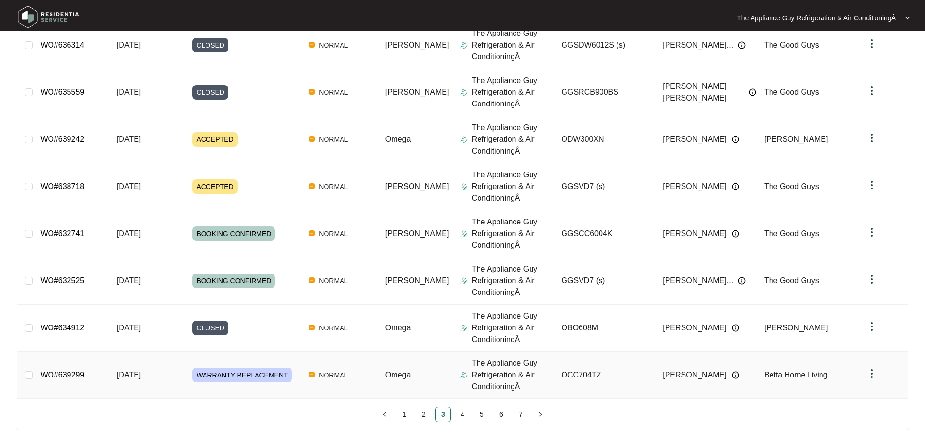
click at [234, 377] on span "WARRANTY REPLACEMENT" at bounding box center [241, 375] width 99 height 15
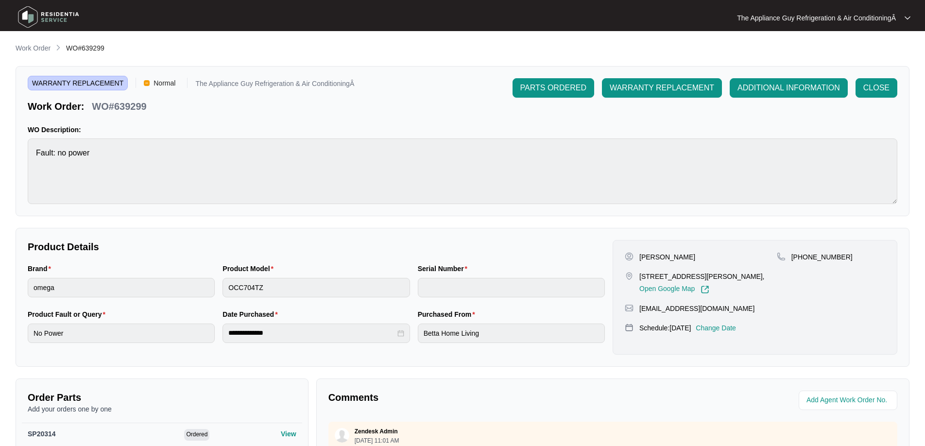
drag, startPoint x: 639, startPoint y: 275, endPoint x: 767, endPoint y: 274, distance: 127.7
click at [764, 274] on p "[STREET_ADDRESS][PERSON_NAME]," at bounding box center [701, 276] width 125 height 10
copy p "[STREET_ADDRESS][PERSON_NAME]"
drag, startPoint x: 64, startPoint y: 49, endPoint x: 81, endPoint y: 47, distance: 16.6
click at [81, 47] on ol "Work Order WO#639299" at bounding box center [60, 49] width 89 height 12
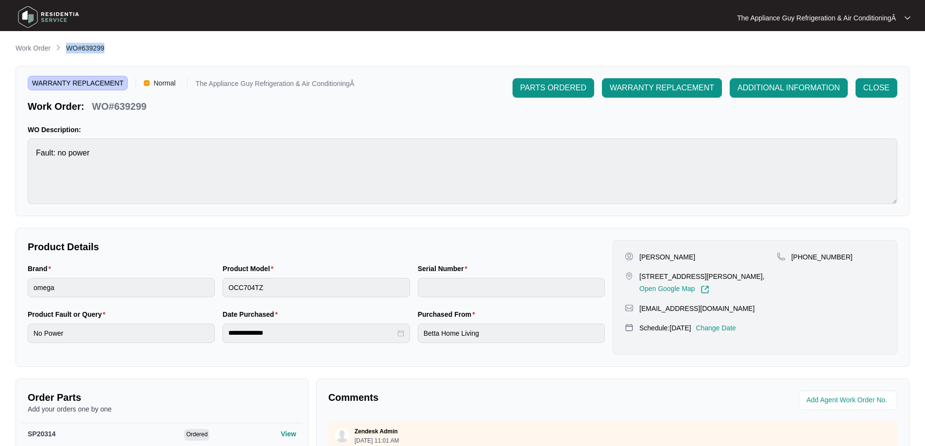
drag, startPoint x: 67, startPoint y: 47, endPoint x: 107, endPoint y: 48, distance: 40.3
click at [107, 48] on div "Work Order WO#639299" at bounding box center [463, 49] width 894 height 12
copy span "WO#639299"
click at [731, 328] on p "Change Date" at bounding box center [715, 328] width 40 height 10
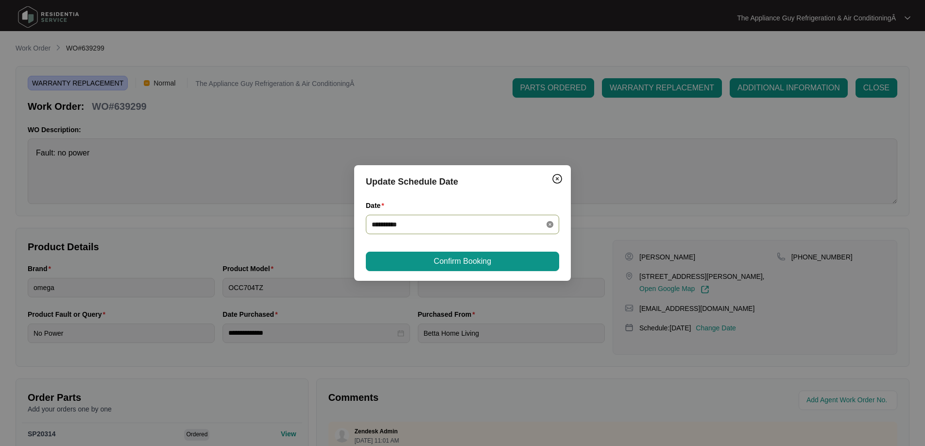
click at [550, 221] on icon "close-circle" at bounding box center [549, 224] width 7 height 7
click at [546, 224] on div at bounding box center [463, 224] width 182 height 11
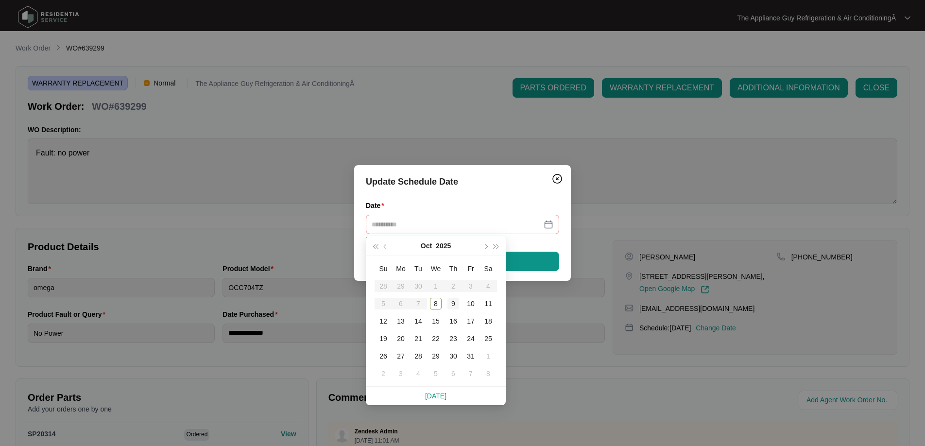
drag, startPoint x: 453, startPoint y: 321, endPoint x: 452, endPoint y: 300, distance: 21.4
click at [453, 321] on div "16" at bounding box center [453, 321] width 12 height 12
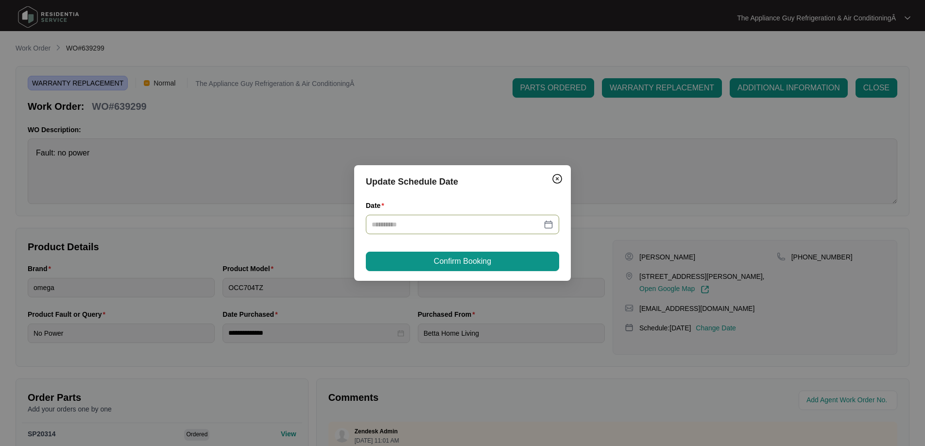
type input "**********"
click at [451, 266] on span "Confirm Booking" at bounding box center [462, 261] width 57 height 12
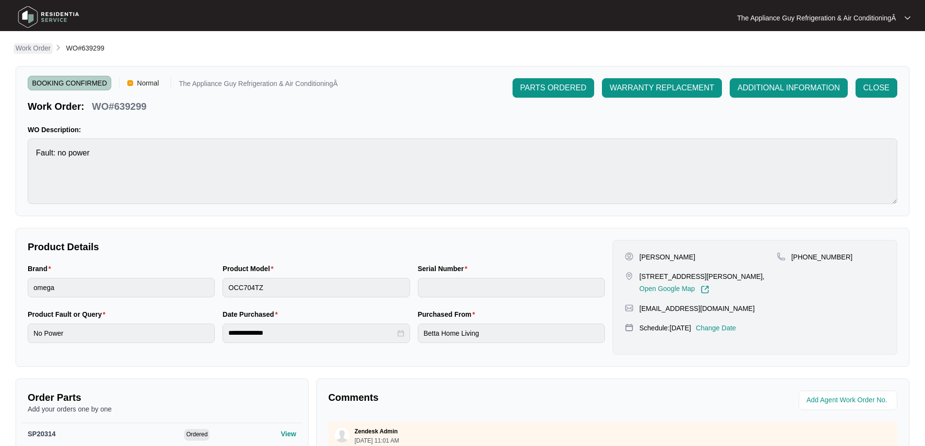
click at [37, 48] on p "Work Order" at bounding box center [33, 48] width 35 height 10
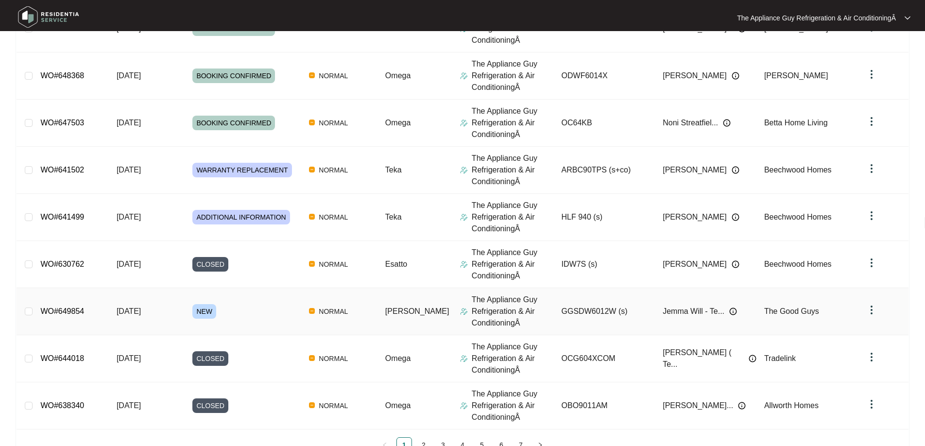
scroll to position [257, 0]
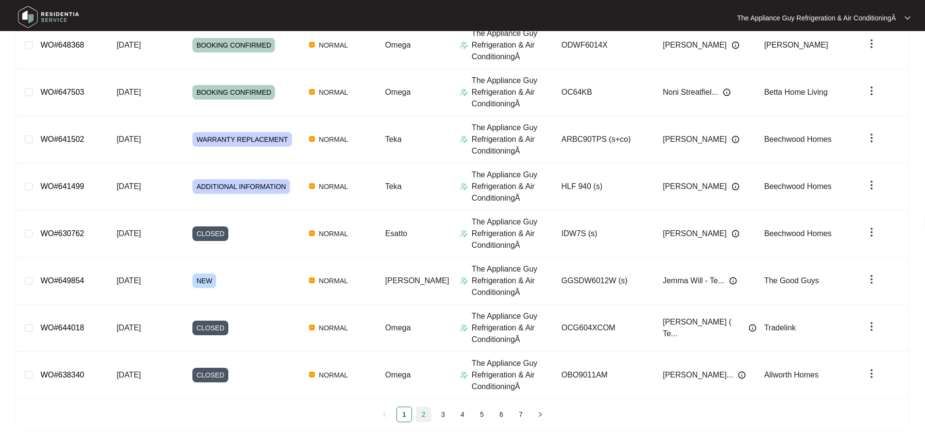
click at [425, 416] on link "2" at bounding box center [423, 414] width 15 height 15
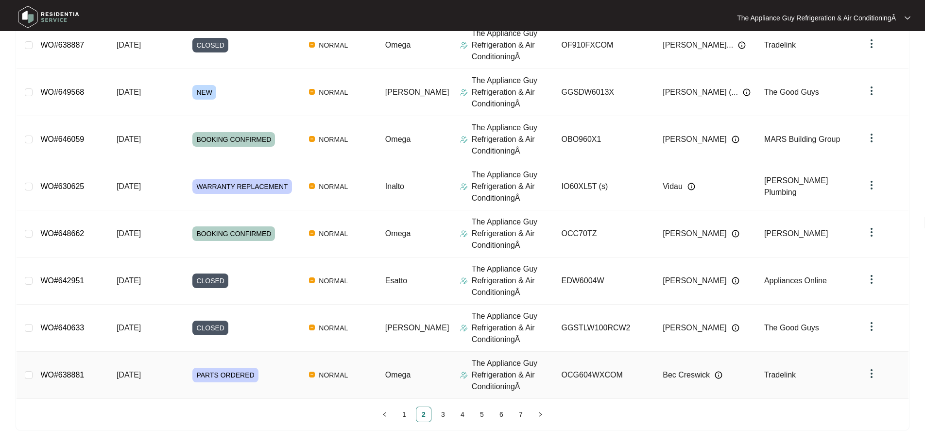
click at [241, 378] on span "PARTS ORDERED" at bounding box center [225, 375] width 66 height 15
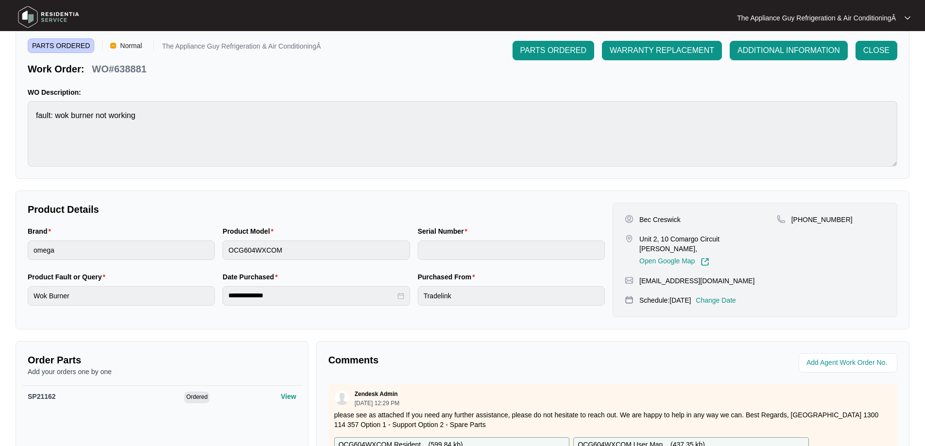
scroll to position [35, 0]
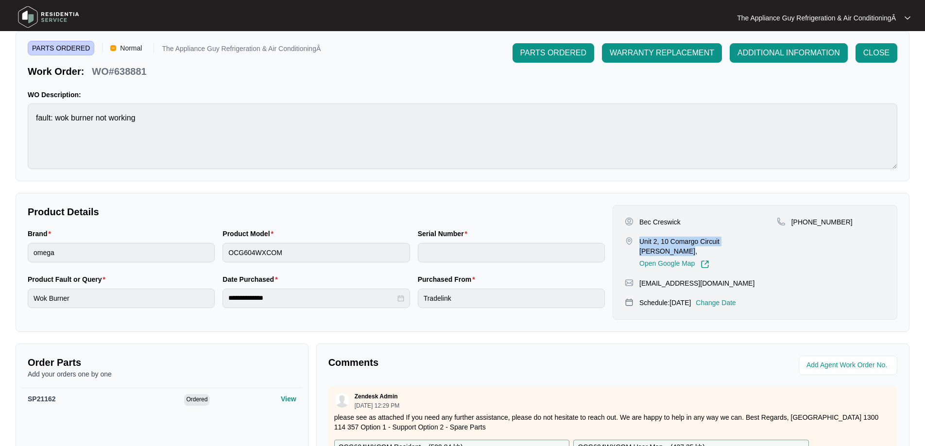
drag, startPoint x: 640, startPoint y: 240, endPoint x: 771, endPoint y: 242, distance: 131.1
click at [771, 242] on div "Unit 2, [GEOGRAPHIC_DATA] [PERSON_NAME], Open Google Map" at bounding box center [701, 253] width 152 height 32
copy p "Unit 2, 10 Comargo Circuit [PERSON_NAME],"
click at [94, 70] on p "WO#638881" at bounding box center [119, 72] width 54 height 14
drag, startPoint x: 110, startPoint y: 70, endPoint x: 132, endPoint y: 71, distance: 21.4
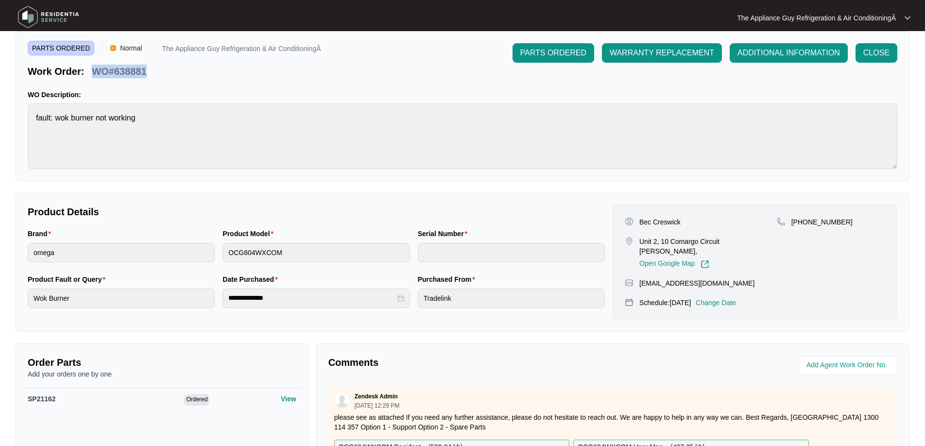
click at [132, 71] on p "WO#638881" at bounding box center [119, 72] width 54 height 14
copy p "WO#638881"
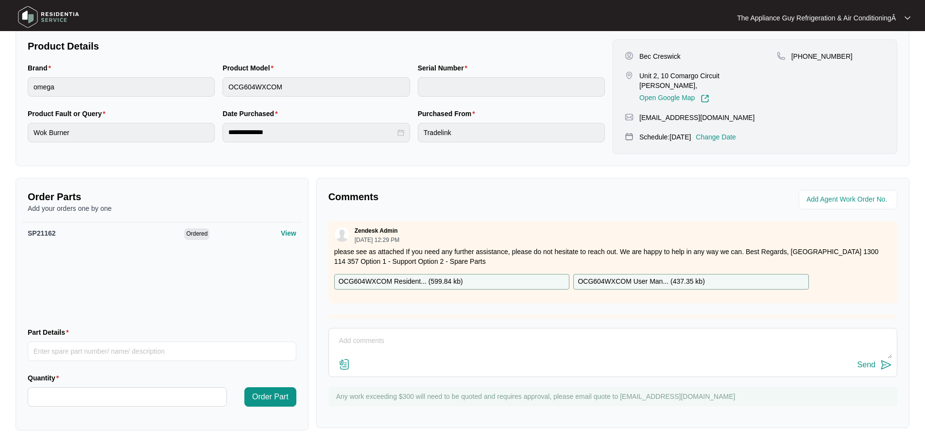
scroll to position [0, 0]
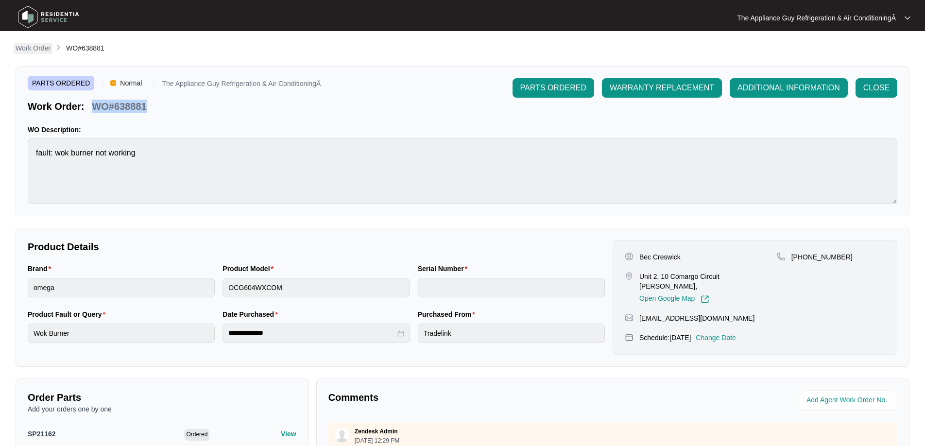
click at [31, 45] on p "Work Order" at bounding box center [33, 48] width 35 height 10
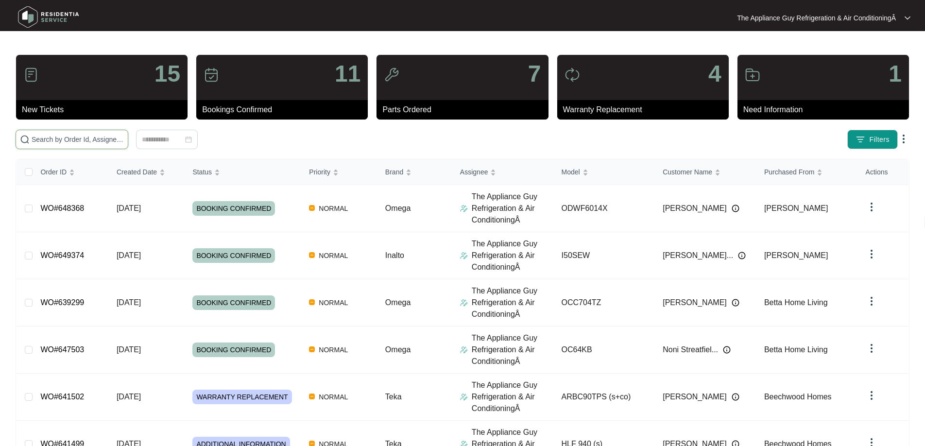
click at [88, 140] on input "text" at bounding box center [78, 139] width 92 height 11
paste input "644018"
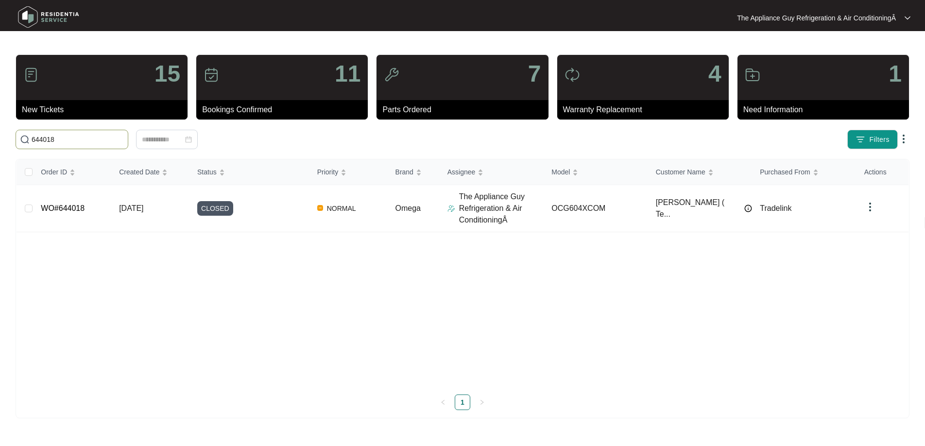
drag, startPoint x: 62, startPoint y: 139, endPoint x: 33, endPoint y: 140, distance: 29.2
click at [33, 140] on input "644018" at bounding box center [78, 139] width 92 height 11
paste input "3"
type input "644013"
click at [105, 205] on td "WO#644013" at bounding box center [72, 208] width 78 height 47
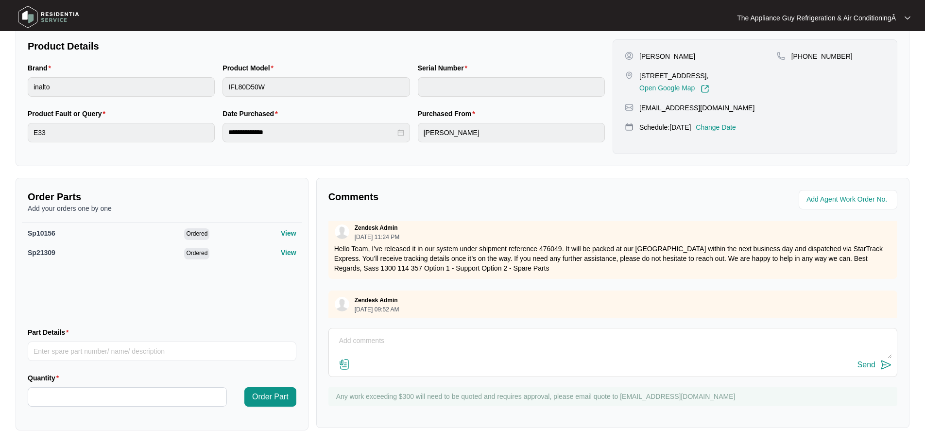
scroll to position [110, 0]
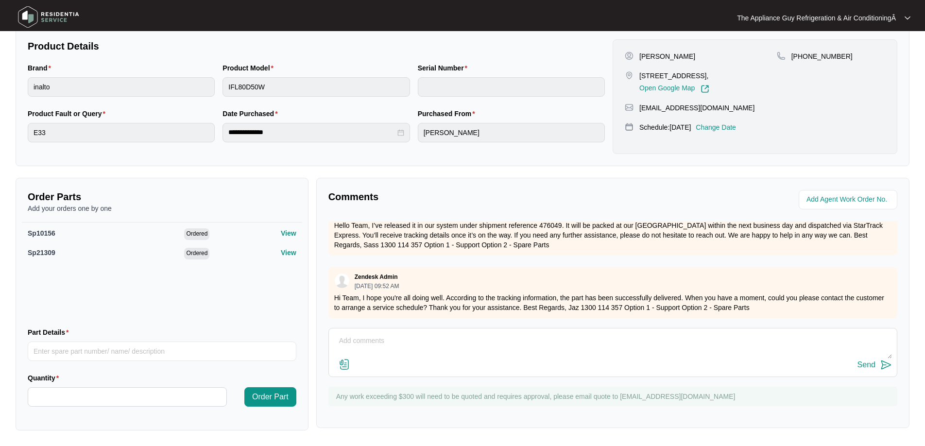
drag, startPoint x: 638, startPoint y: 76, endPoint x: 736, endPoint y: 74, distance: 98.1
click at [736, 72] on div "[STREET_ADDRESS], Open Google Map" at bounding box center [701, 82] width 152 height 22
copy p "[STREET_ADDRESS]"
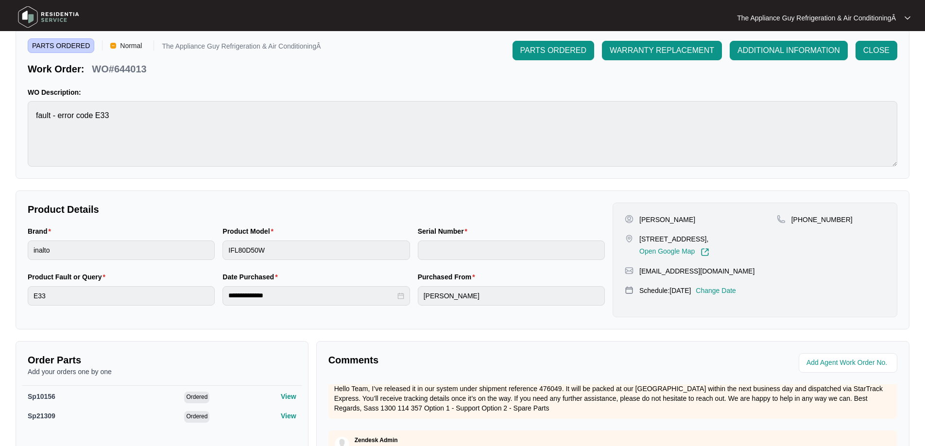
scroll to position [0, 0]
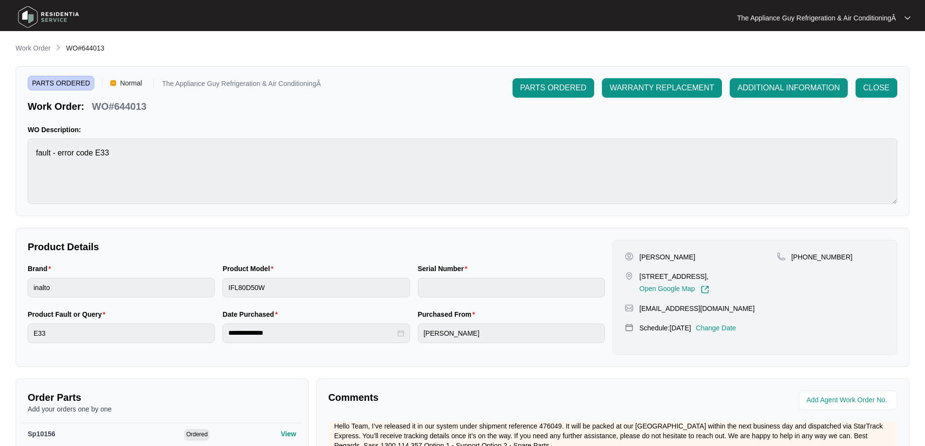
click at [727, 328] on p "Change Date" at bounding box center [715, 328] width 40 height 10
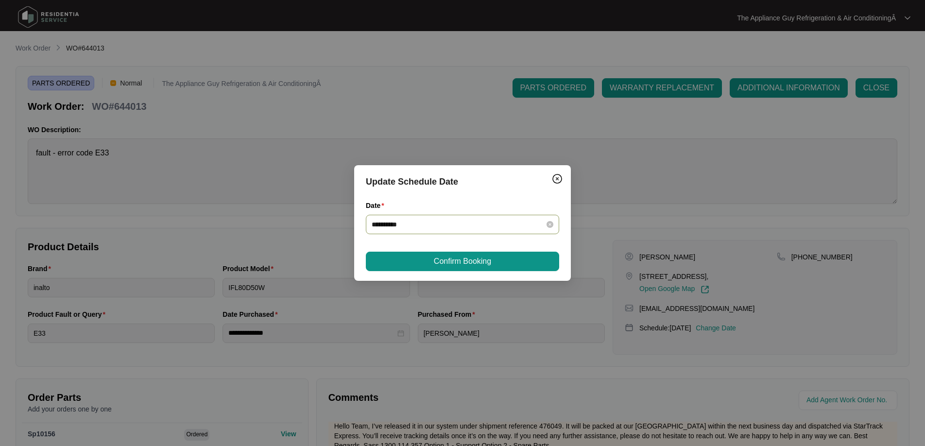
click at [551, 228] on div "**********" at bounding box center [463, 224] width 182 height 11
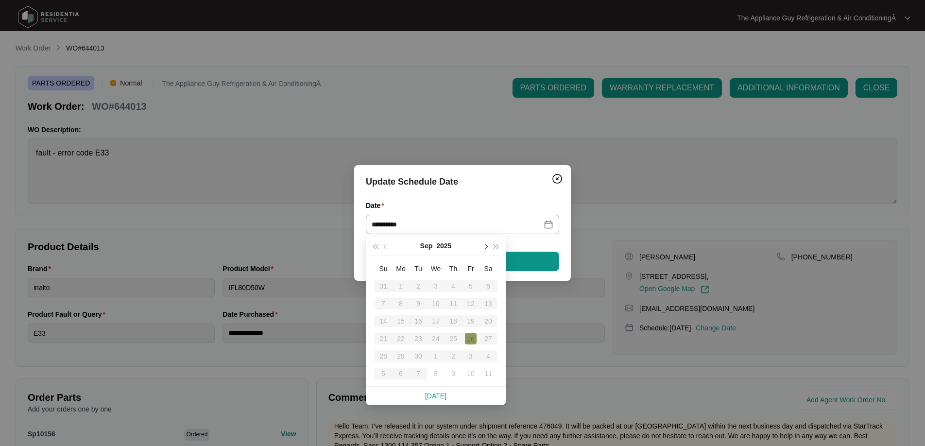
click at [487, 248] on button "button" at bounding box center [485, 245] width 11 height 19
click at [440, 321] on div "15" at bounding box center [436, 321] width 12 height 12
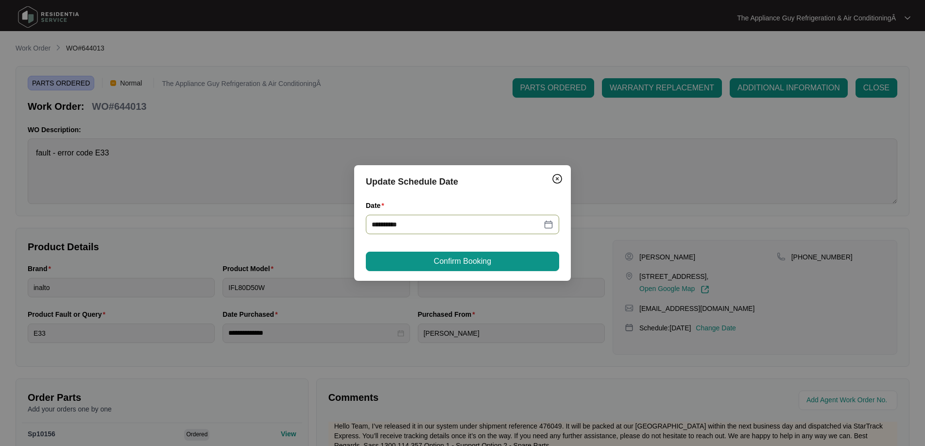
type input "**********"
click at [458, 265] on span "Confirm Booking" at bounding box center [462, 261] width 57 height 12
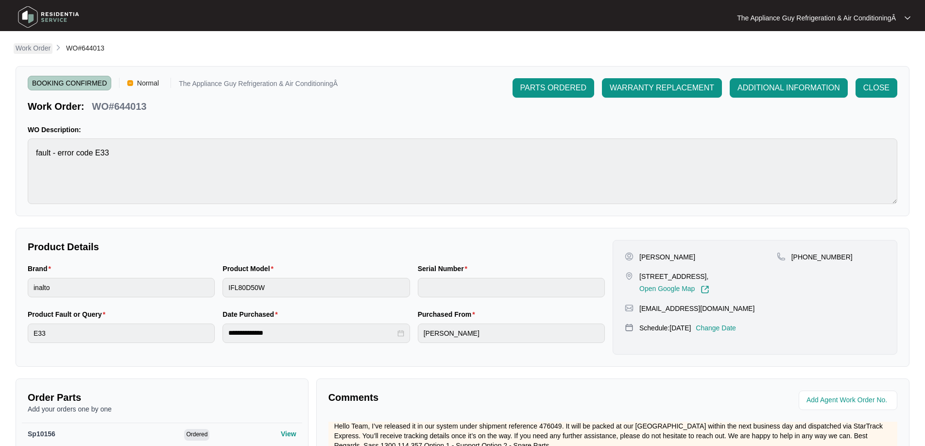
click at [34, 45] on p "Work Order" at bounding box center [33, 48] width 35 height 10
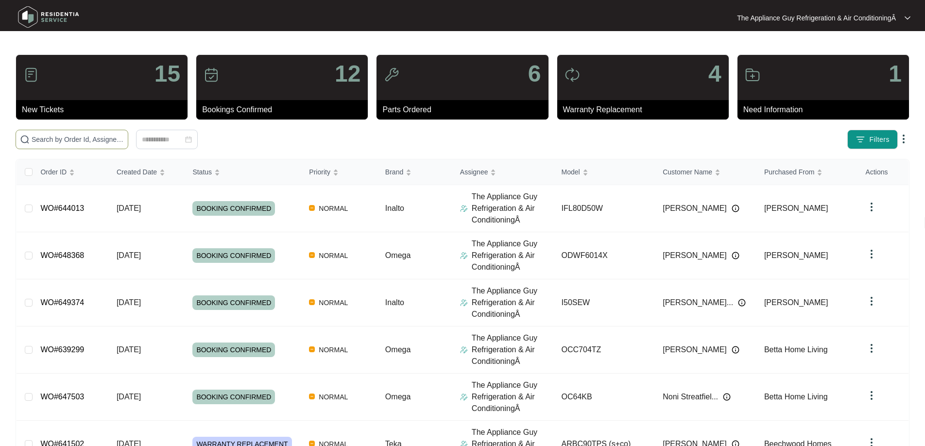
click at [96, 141] on input "text" at bounding box center [78, 139] width 92 height 11
paste input "626143"
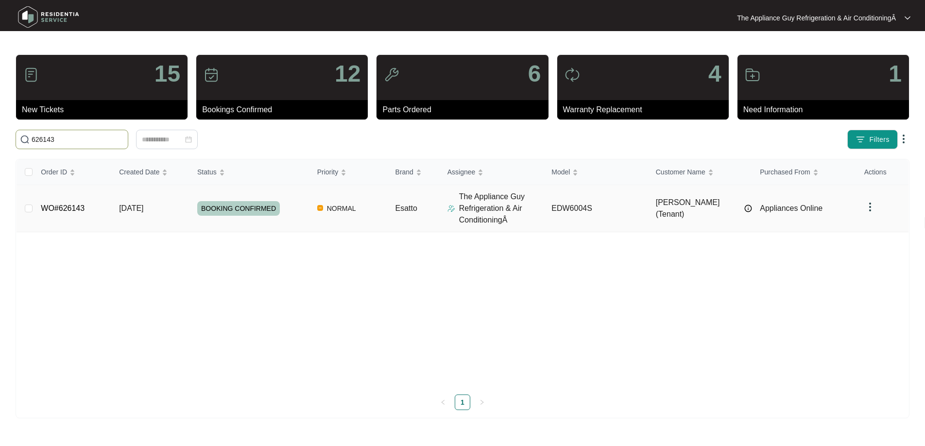
type input "626143"
click at [135, 205] on span "[DATE]" at bounding box center [131, 208] width 24 height 8
